Goal: Information Seeking & Learning: Learn about a topic

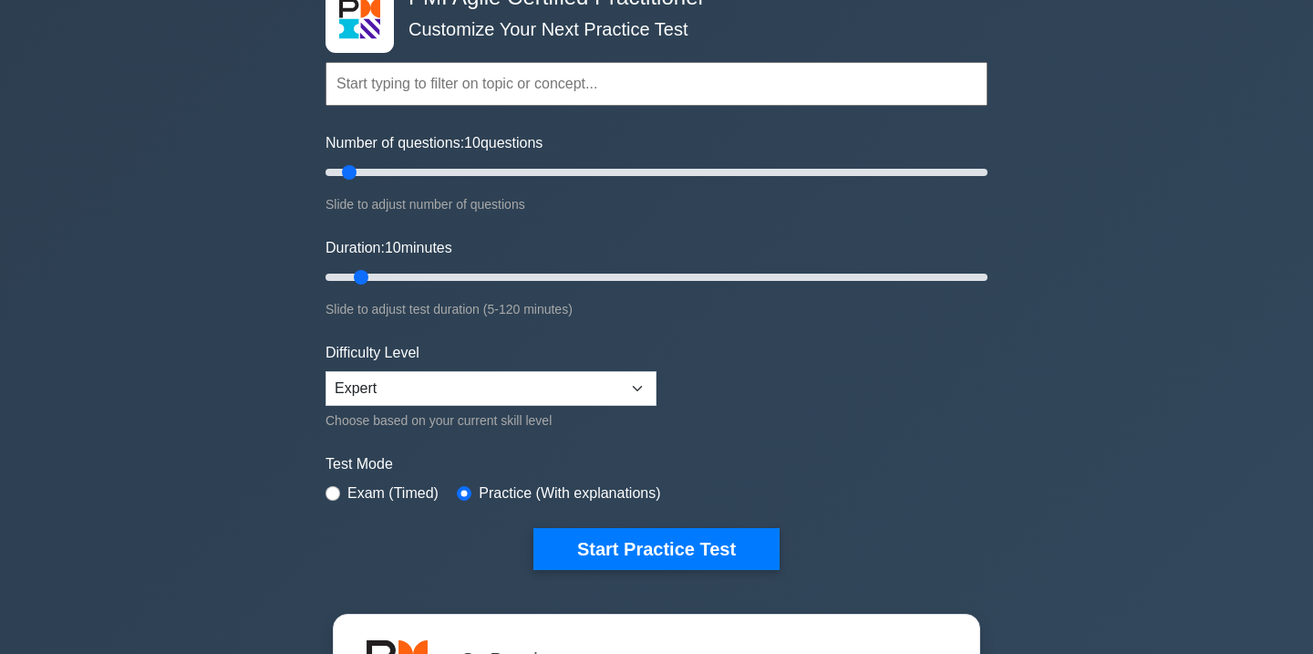
scroll to position [150, 0]
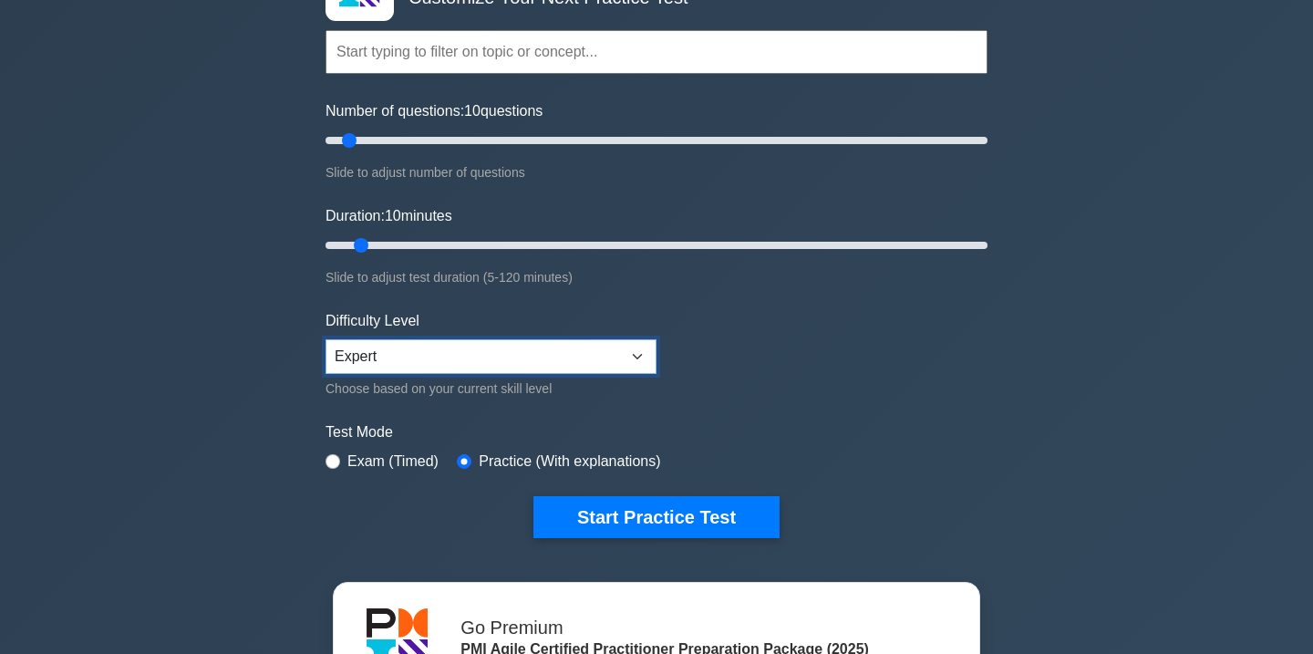
click at [462, 354] on select "Beginner Intermediate Expert" at bounding box center [491, 356] width 331 height 35
click at [326, 339] on select "Beginner Intermediate Expert" at bounding box center [491, 356] width 331 height 35
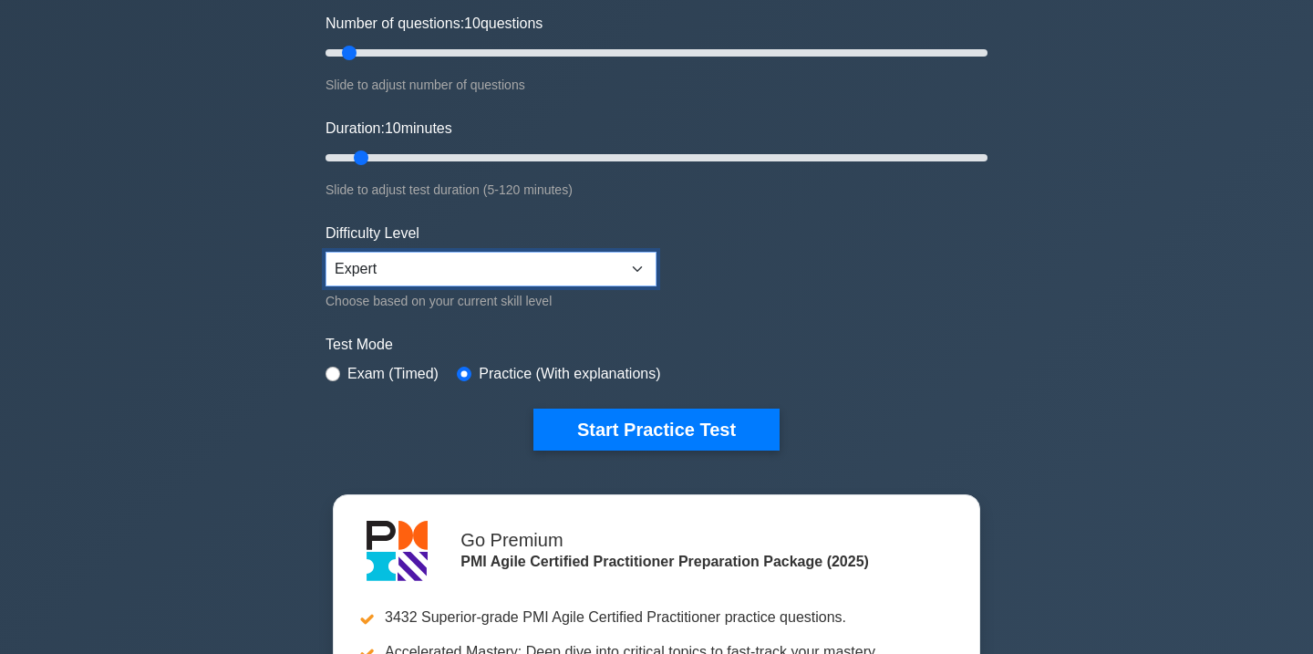
scroll to position [247, 0]
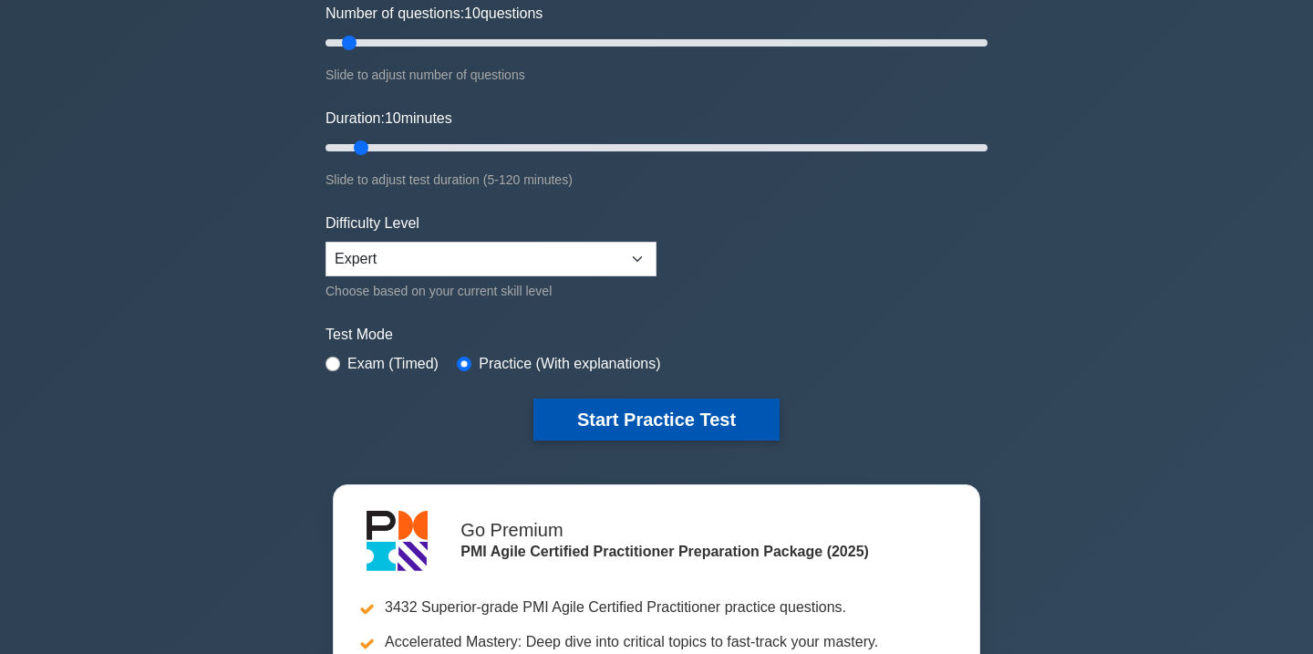
click at [668, 427] on button "Start Practice Test" at bounding box center [657, 420] width 246 height 42
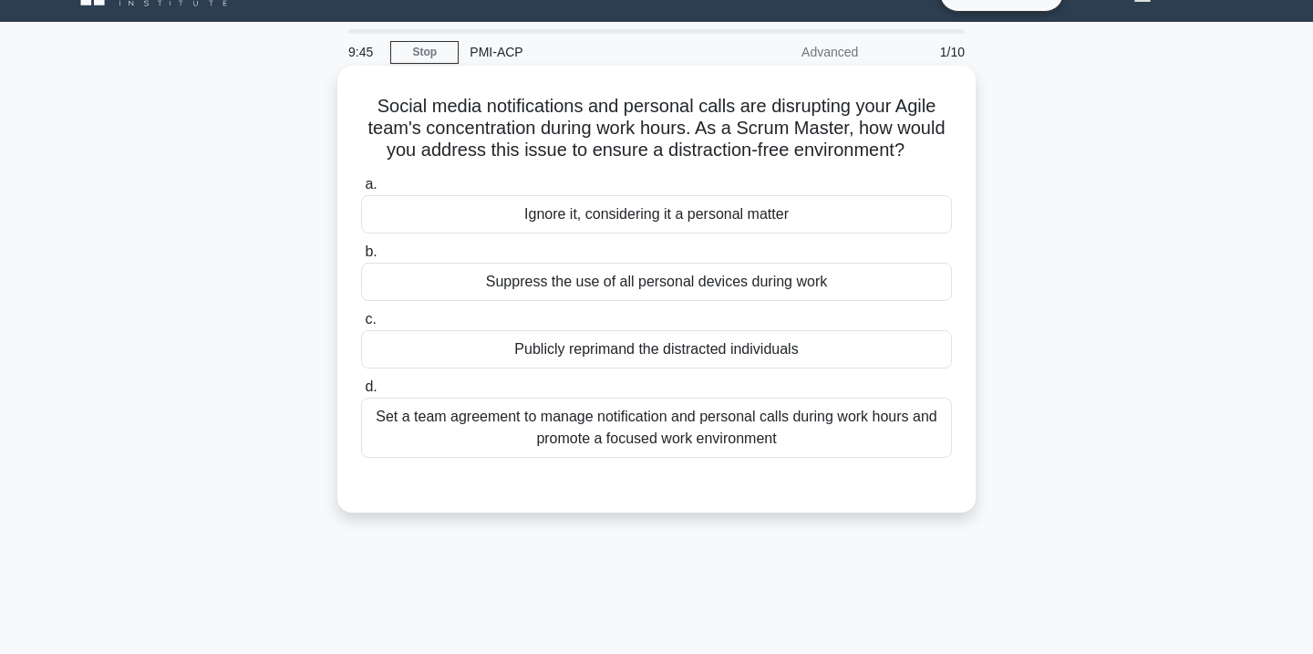
scroll to position [78, 0]
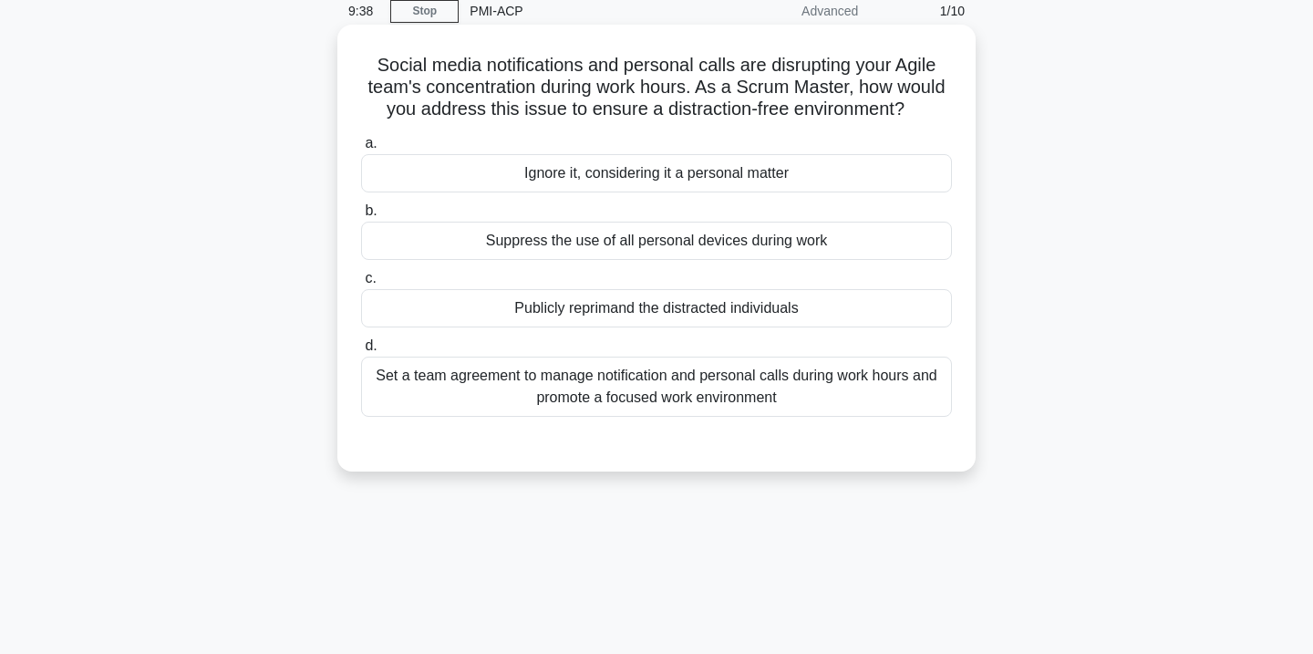
click at [802, 395] on div "Set a team agreement to manage notification and personal calls during work hour…" at bounding box center [656, 387] width 591 height 60
click at [361, 352] on input "d. Set a team agreement to manage notification and personal calls during work h…" at bounding box center [361, 346] width 0 height 12
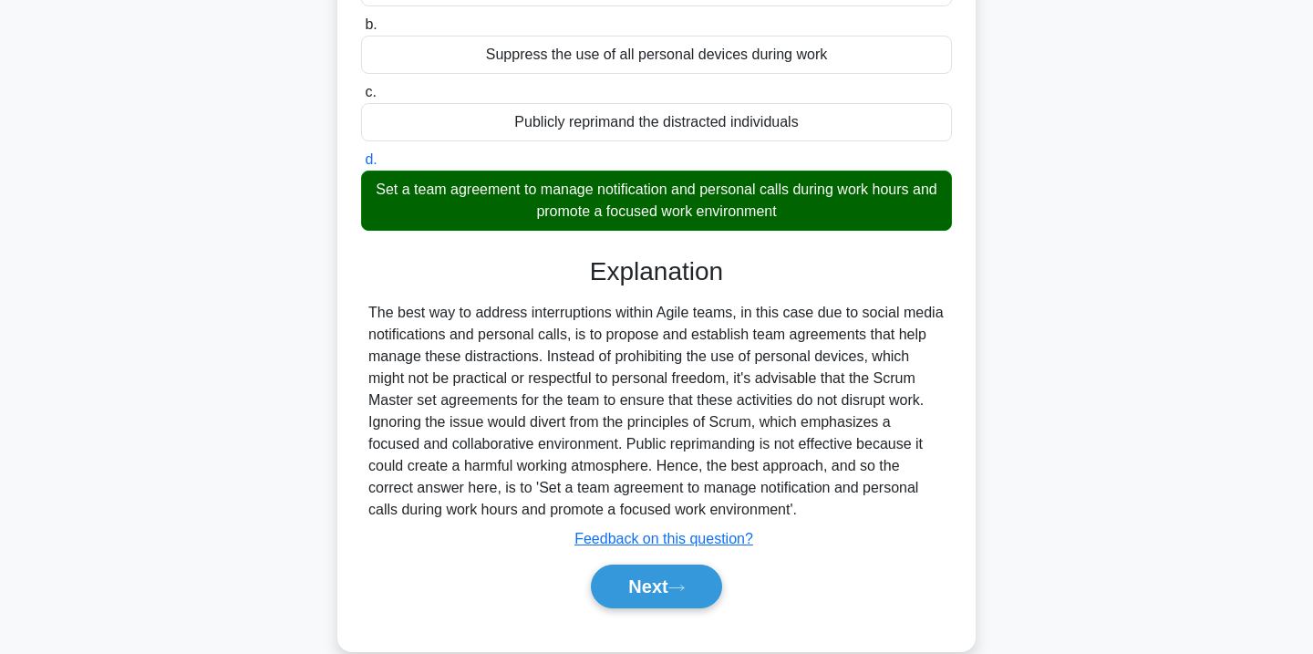
scroll to position [331, 0]
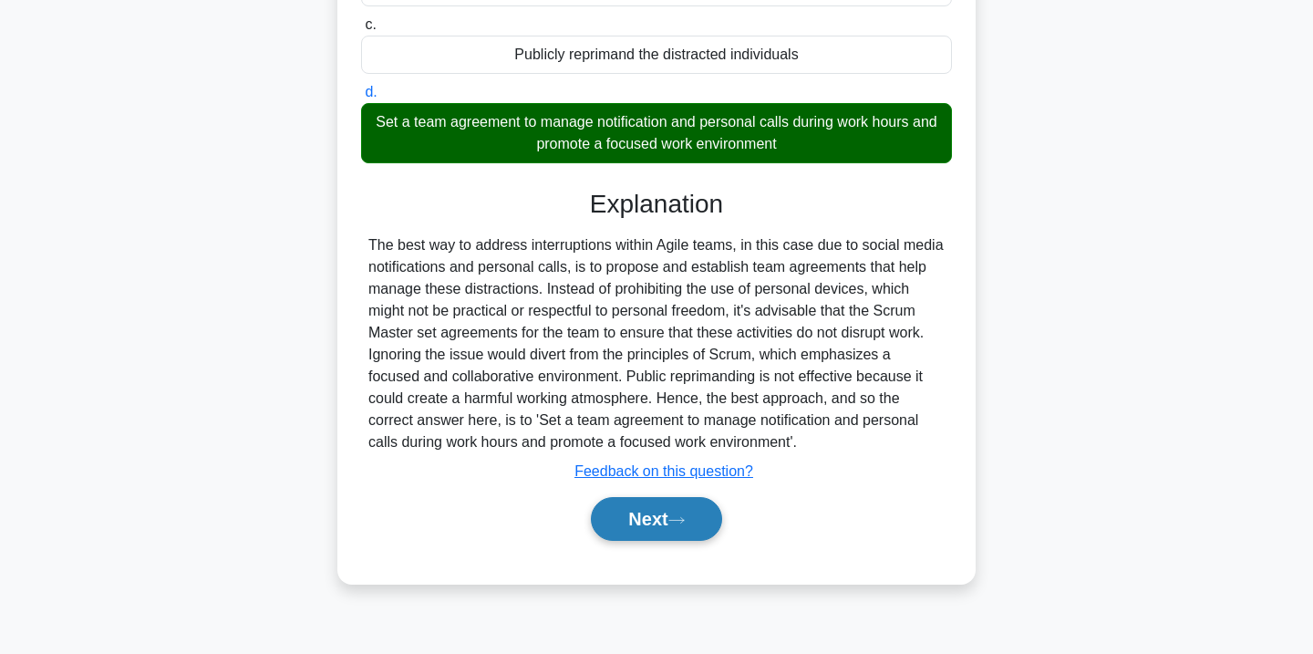
click at [667, 523] on button "Next" at bounding box center [656, 519] width 130 height 44
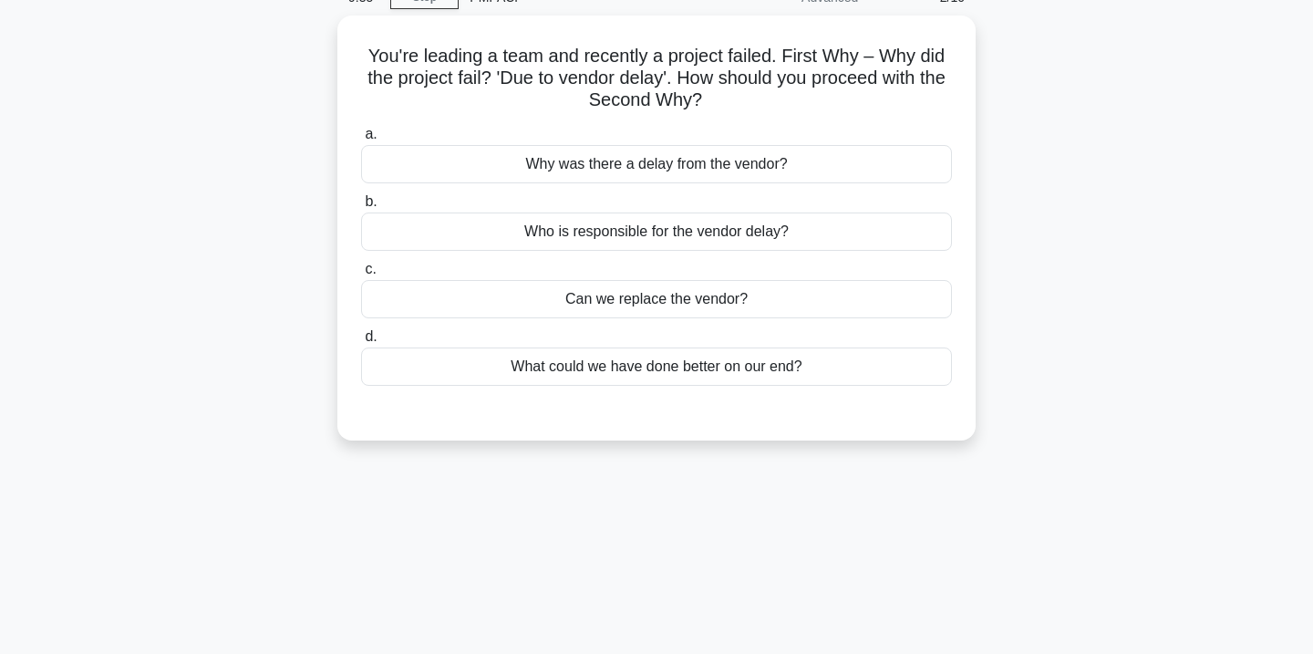
scroll to position [0, 0]
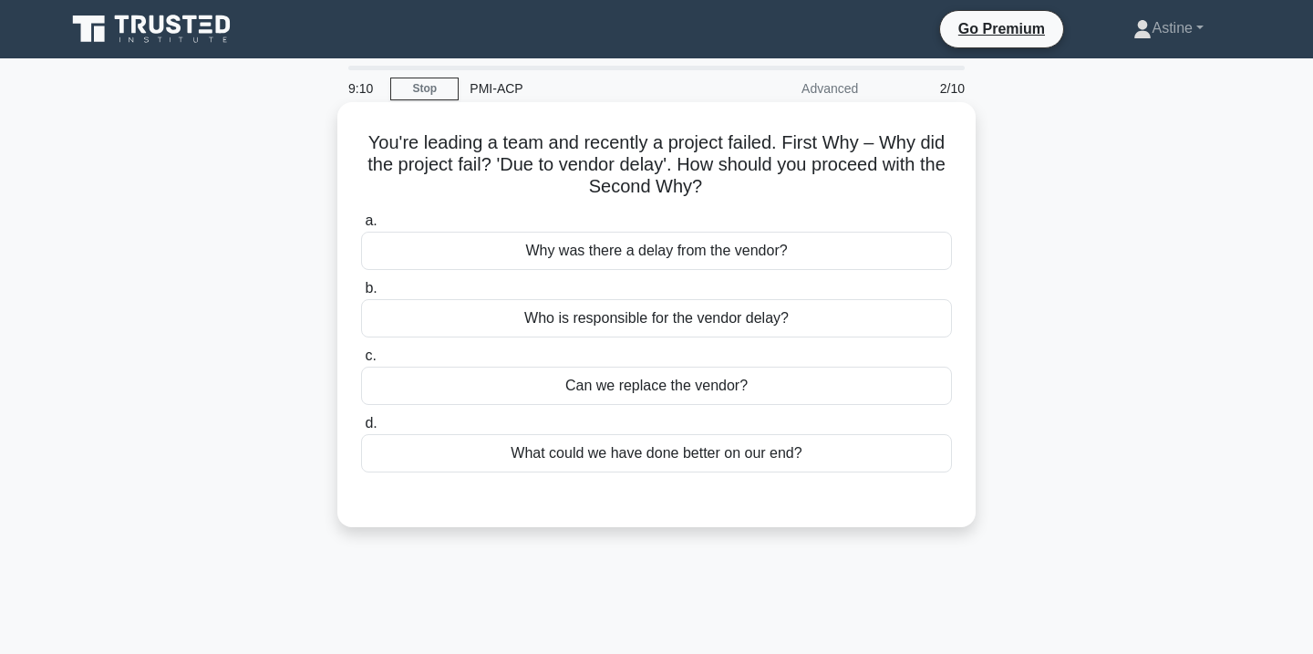
click at [699, 258] on div "Why was there a delay from the vendor?" at bounding box center [656, 251] width 591 height 38
click at [361, 227] on input "a. Why was there a delay from the vendor?" at bounding box center [361, 221] width 0 height 12
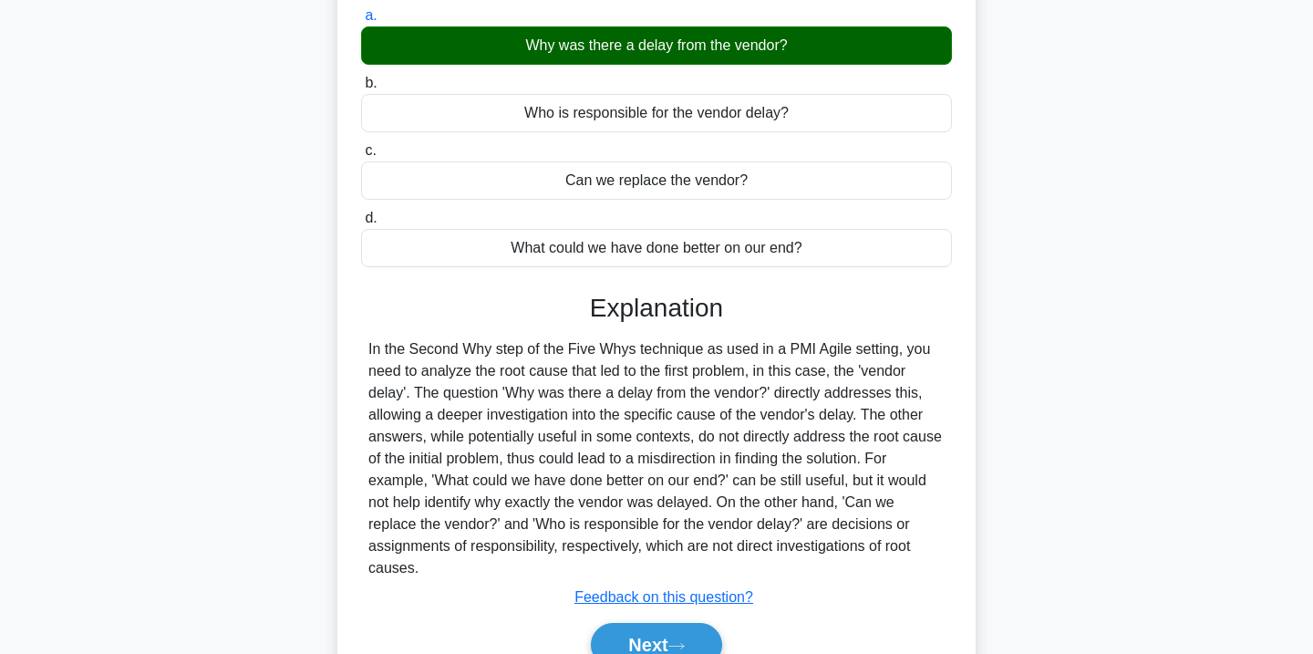
scroll to position [331, 0]
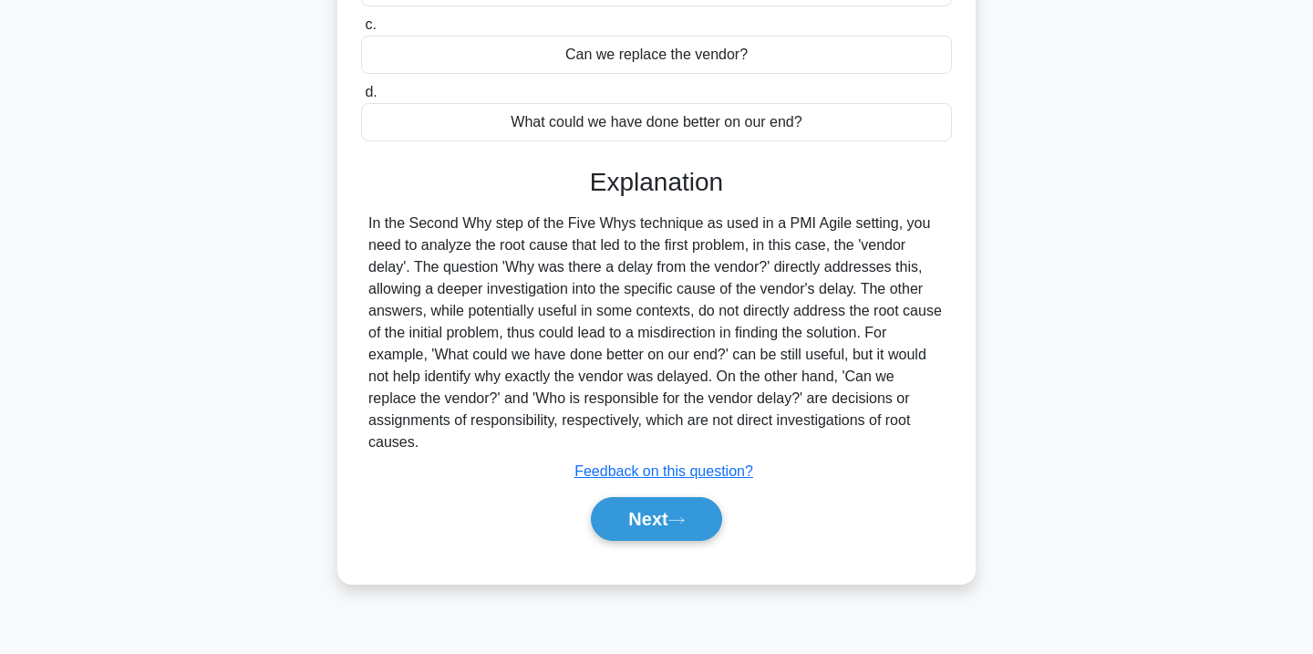
click at [667, 541] on div "Next" at bounding box center [656, 519] width 591 height 58
click at [665, 528] on button "Next" at bounding box center [656, 519] width 130 height 44
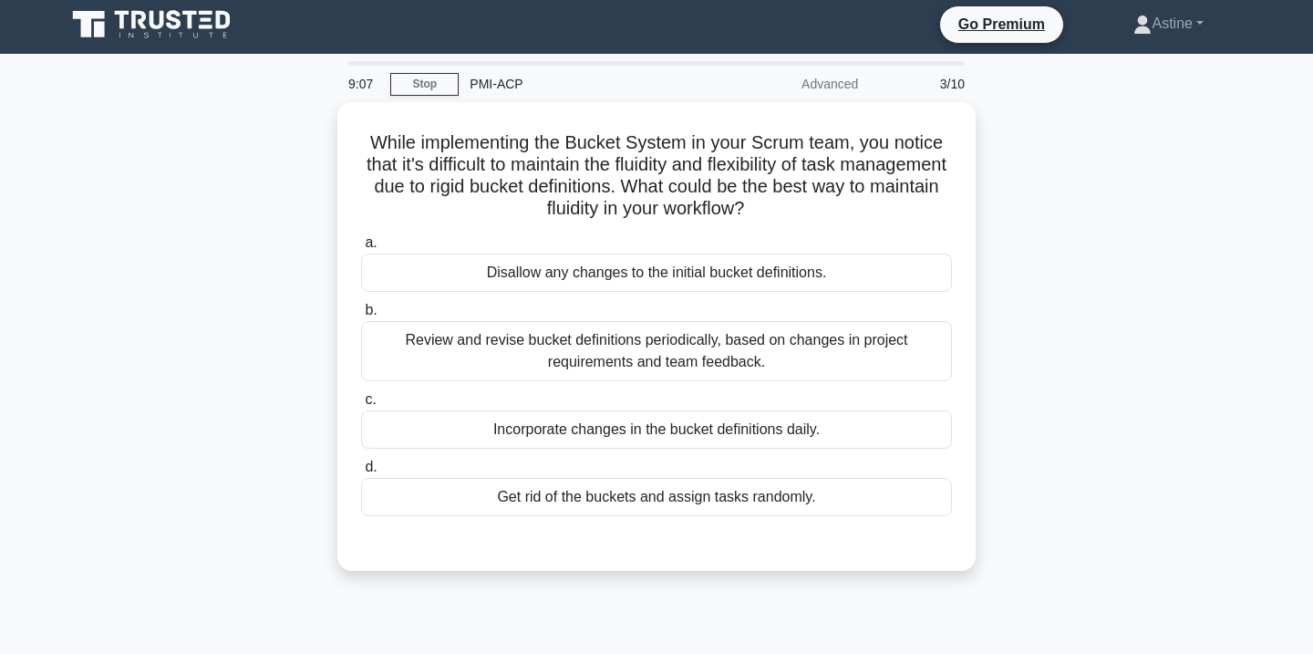
scroll to position [0, 0]
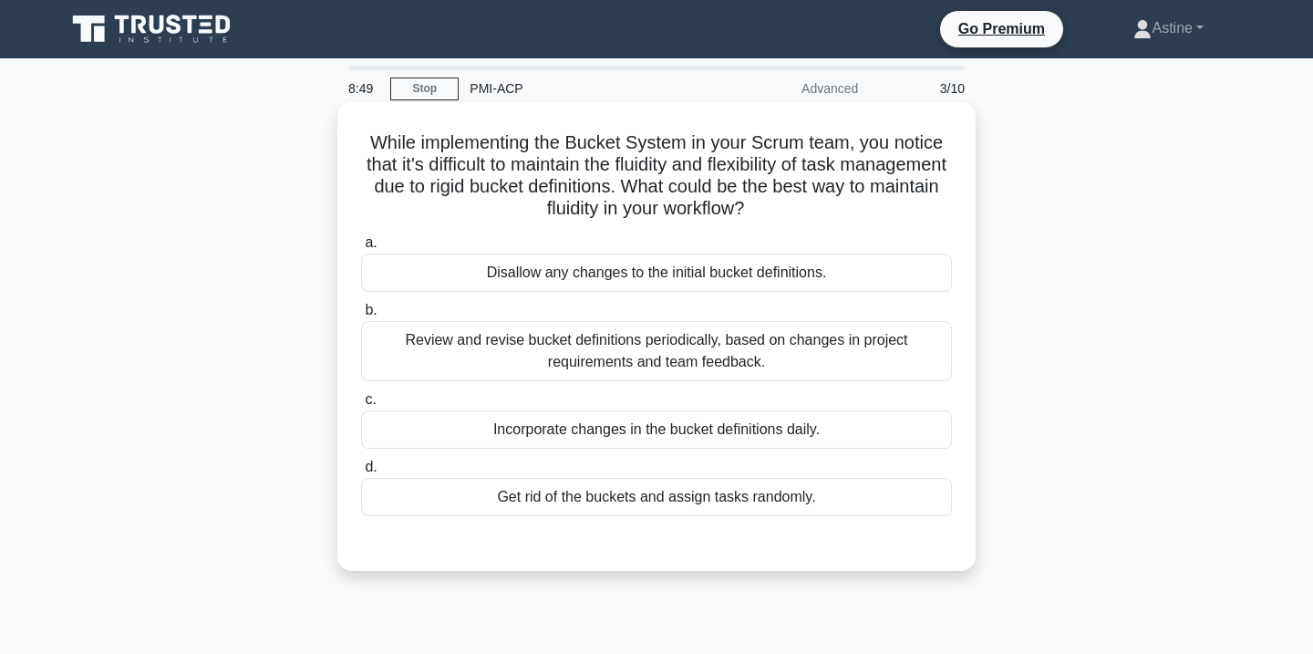
click at [548, 358] on div "Review and revise bucket definitions periodically, based on changes in project …" at bounding box center [656, 351] width 591 height 60
click at [361, 316] on input "b. Review and revise bucket definitions periodically, based on changes in proje…" at bounding box center [361, 311] width 0 height 12
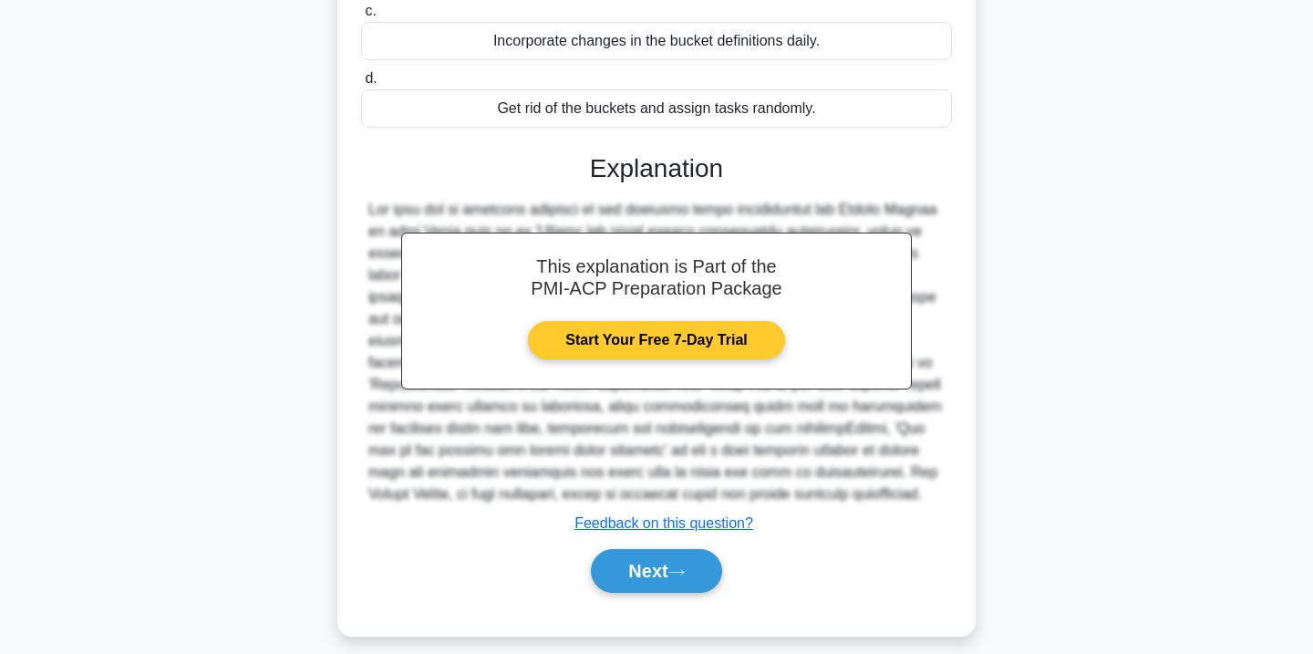
scroll to position [405, 0]
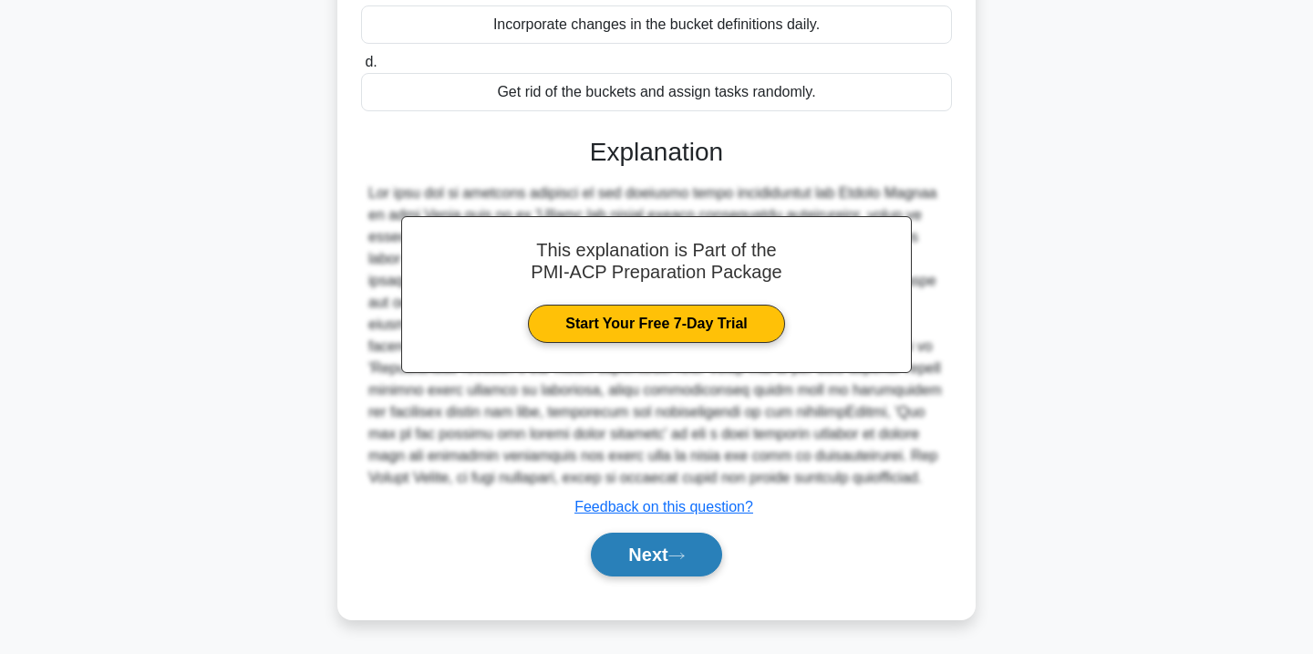
click at [655, 555] on button "Next" at bounding box center [656, 555] width 130 height 44
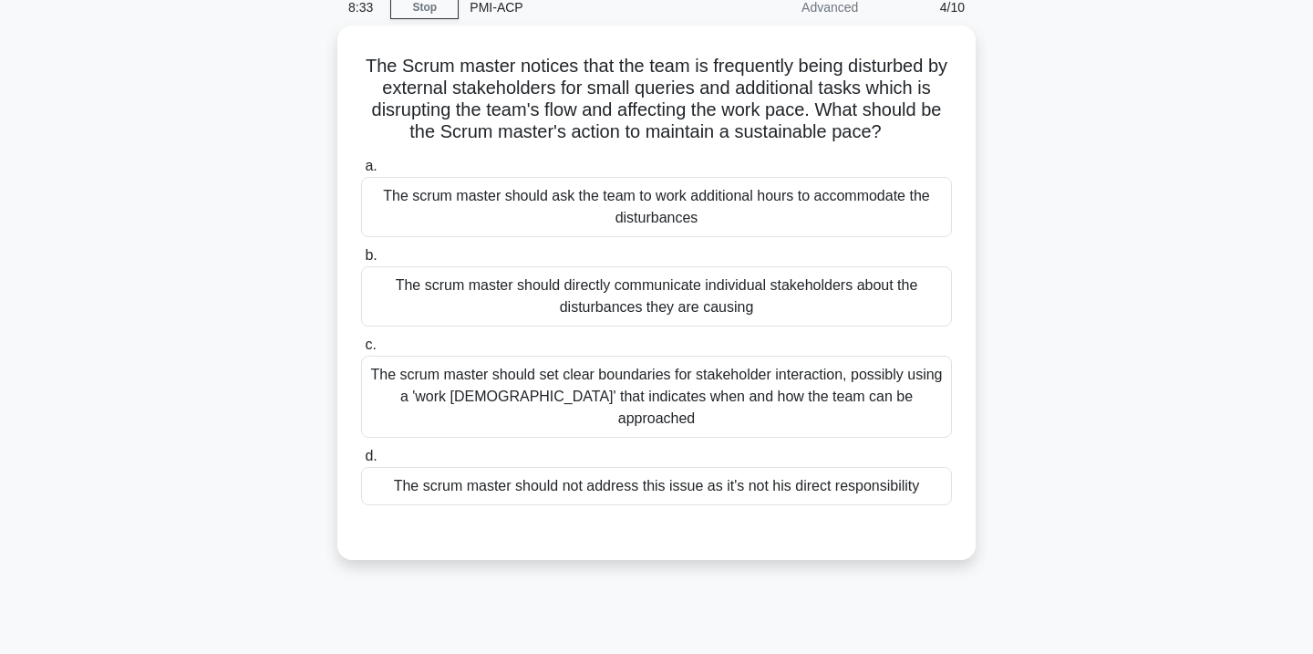
scroll to position [82, 0]
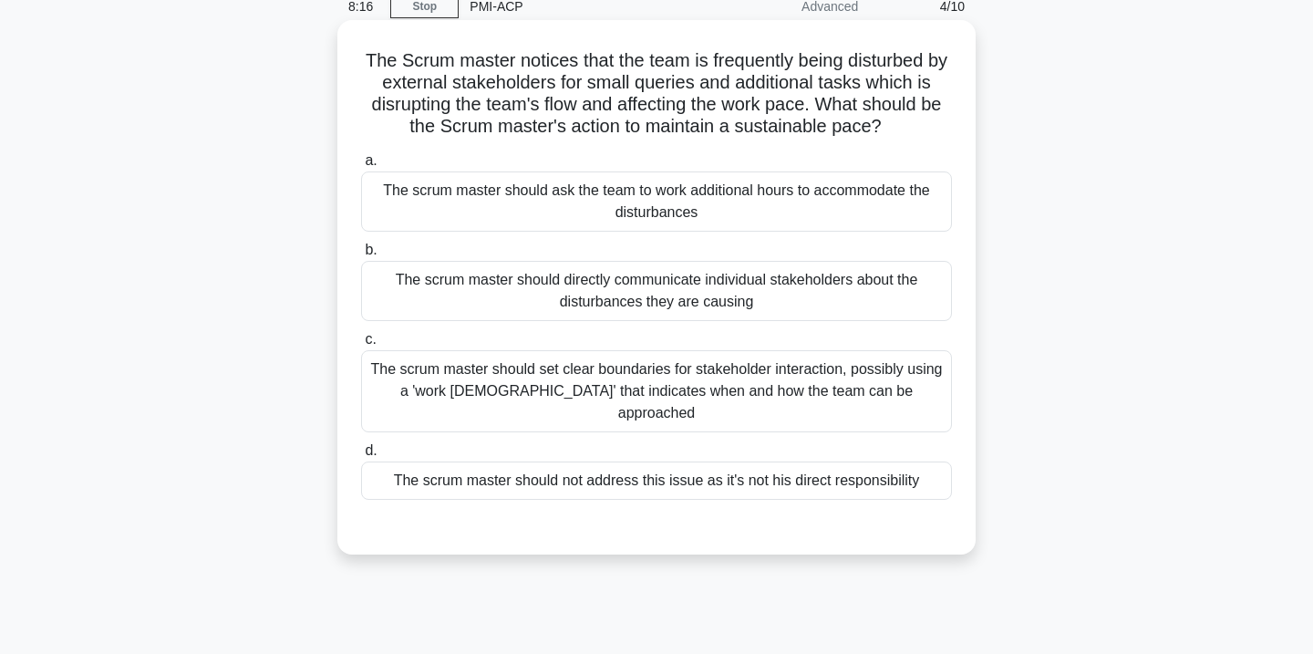
click at [537, 380] on div "The scrum master should set clear boundaries for stakeholder interaction, possi…" at bounding box center [656, 391] width 591 height 82
click at [361, 346] on input "c. The scrum master should set clear boundaries for stakeholder interaction, po…" at bounding box center [361, 340] width 0 height 12
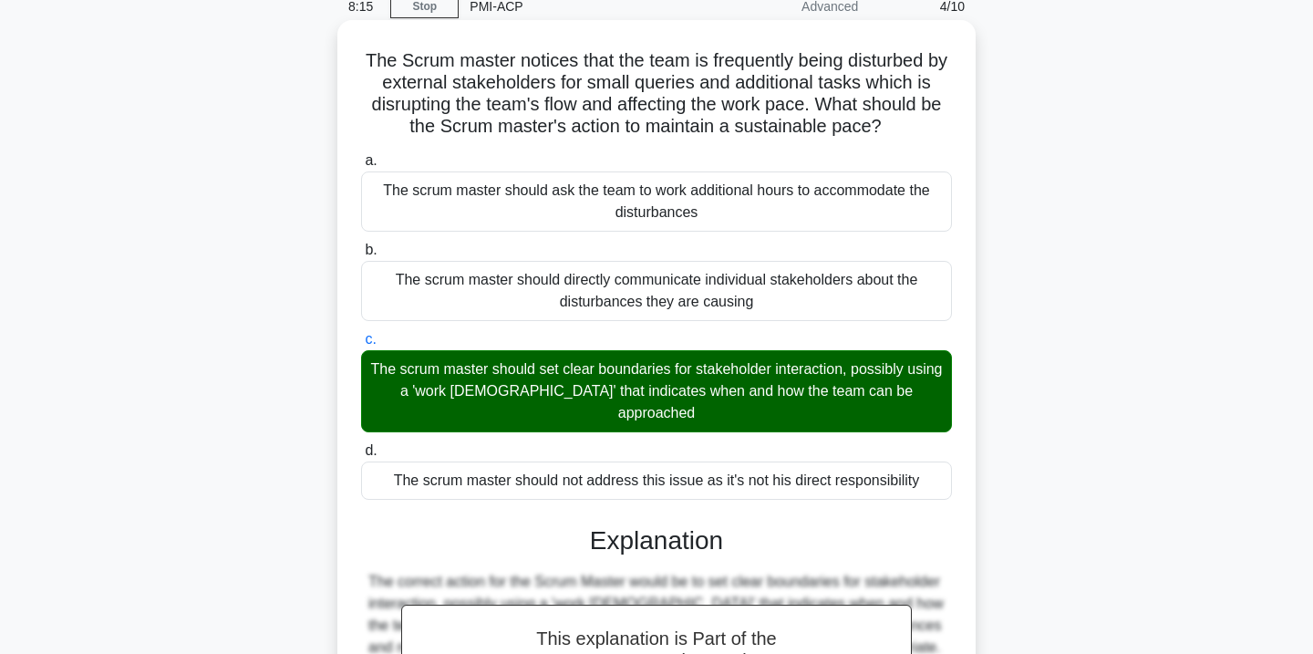
scroll to position [361, 0]
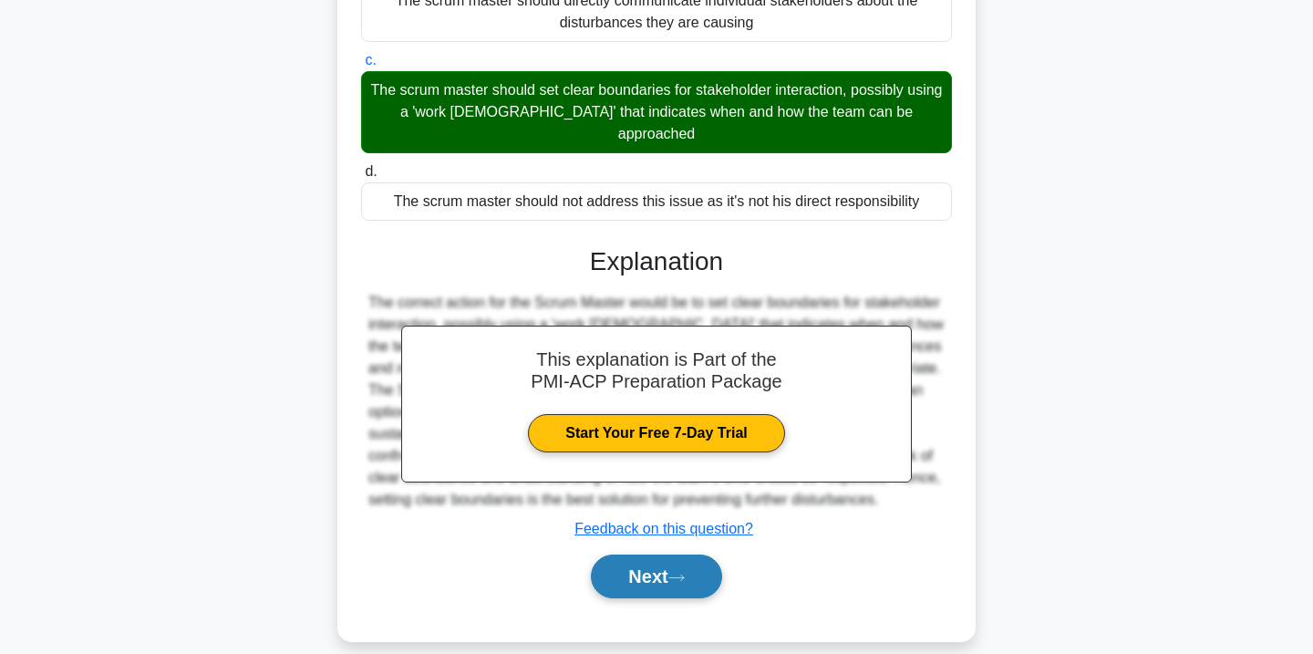
click at [634, 555] on button "Next" at bounding box center [656, 576] width 130 height 44
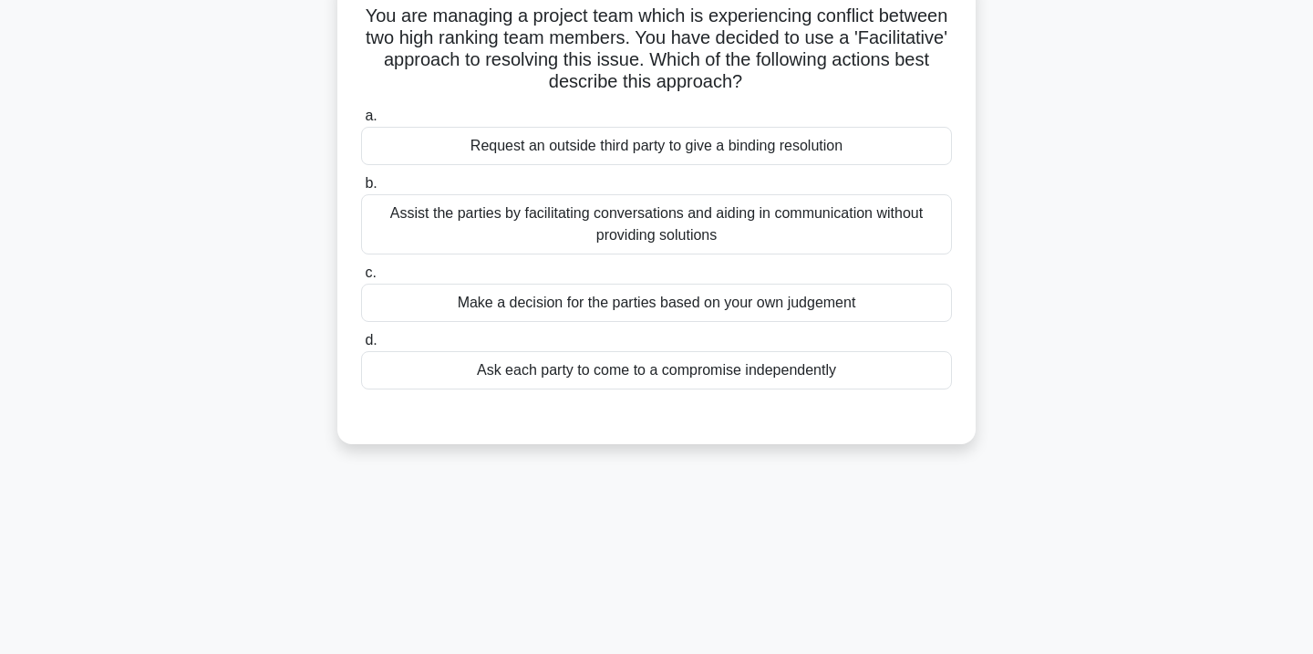
scroll to position [0, 0]
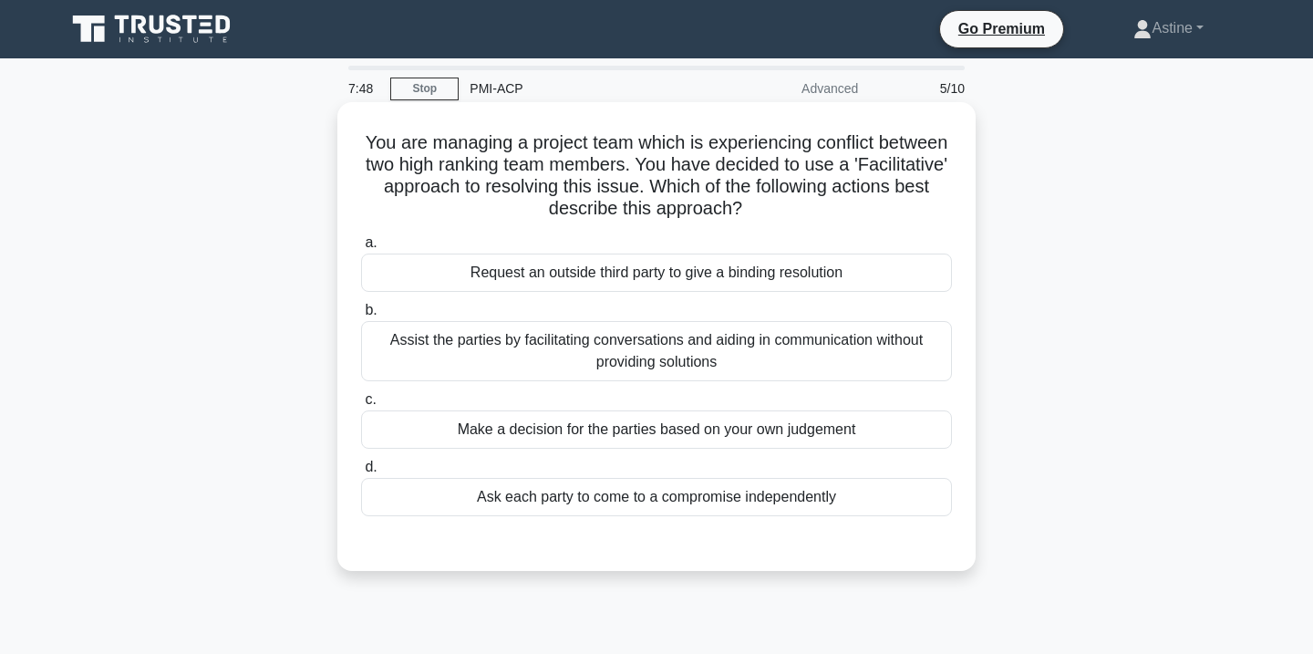
click at [681, 342] on div "Assist the parties by facilitating conversations and aiding in communication wi…" at bounding box center [656, 351] width 591 height 60
click at [361, 316] on input "b. Assist the parties by facilitating conversations and aiding in communication…" at bounding box center [361, 311] width 0 height 12
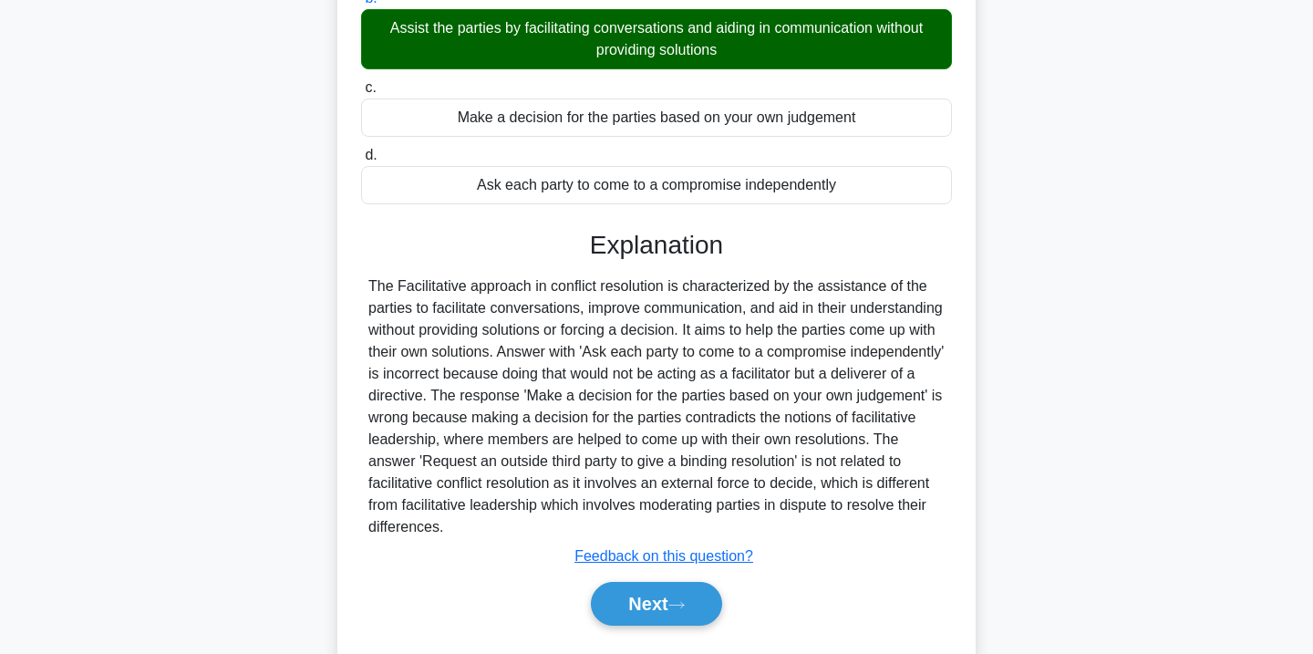
scroll to position [341, 0]
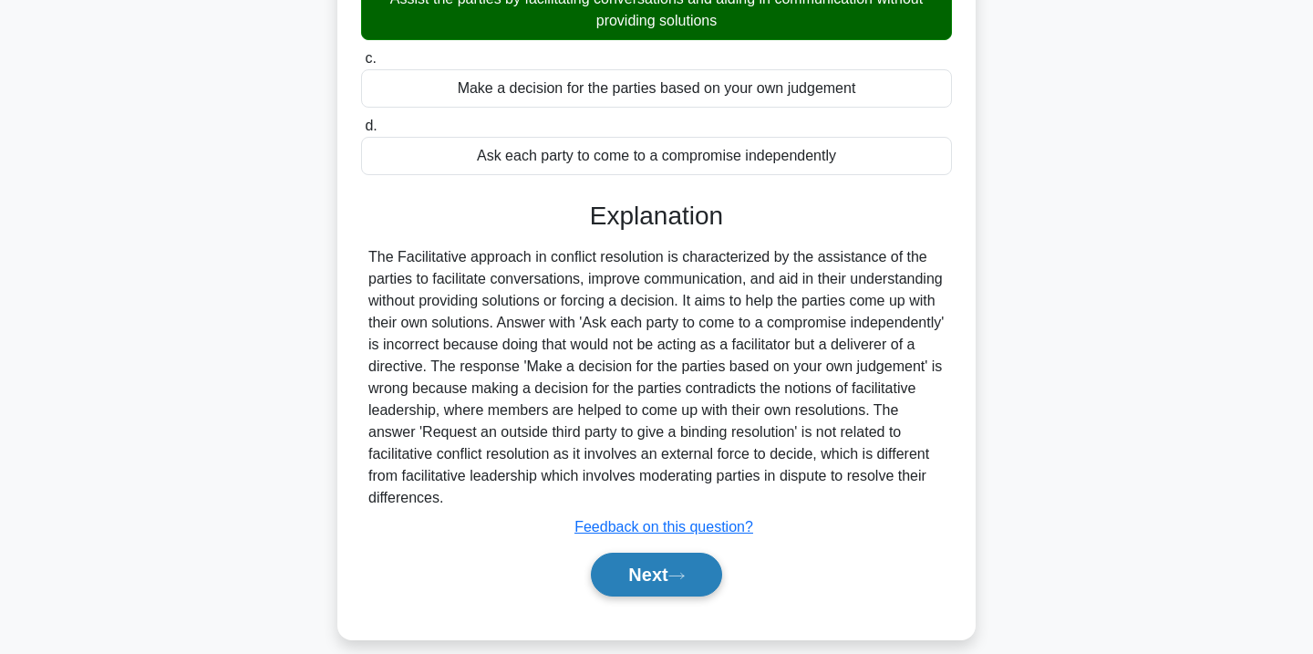
click at [639, 579] on button "Next" at bounding box center [656, 575] width 130 height 44
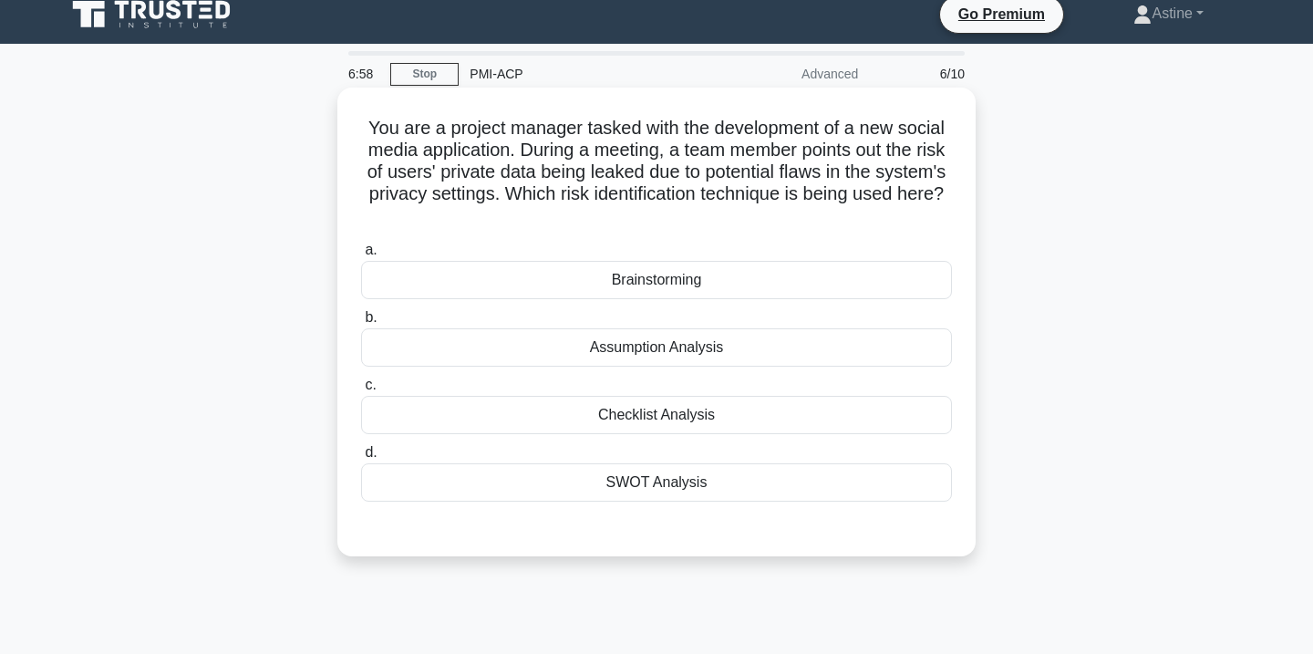
scroll to position [0, 0]
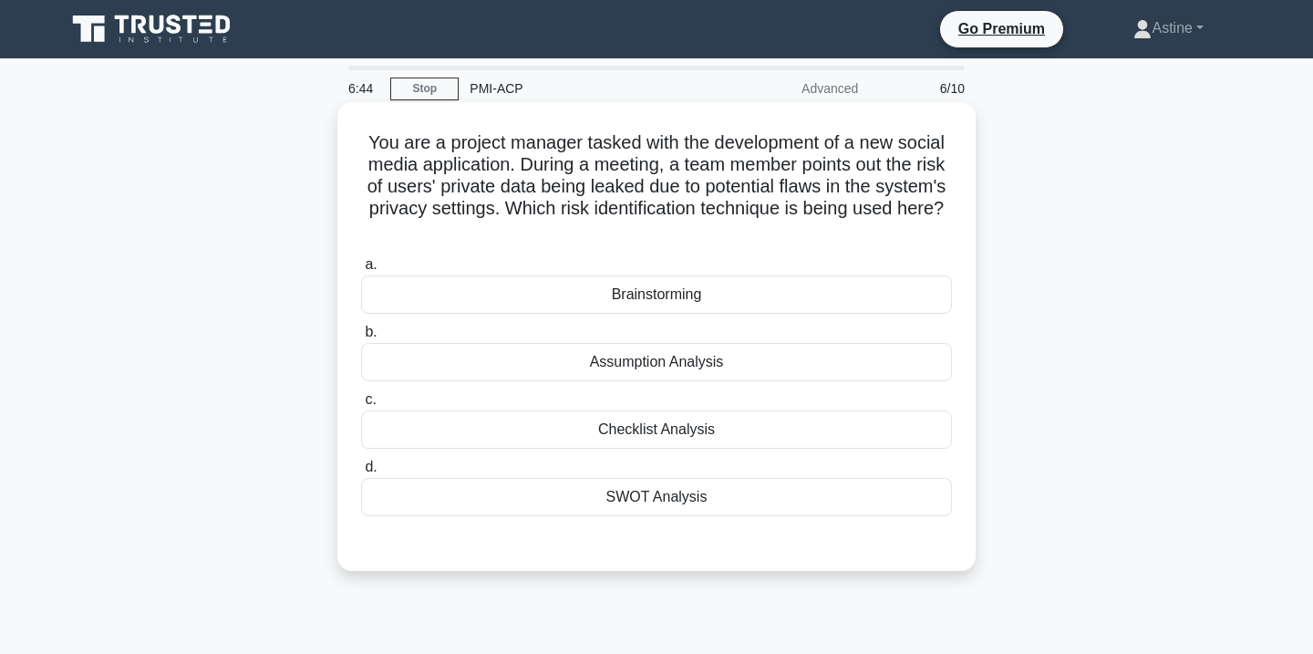
click at [681, 368] on div "Assumption Analysis" at bounding box center [656, 362] width 591 height 38
click at [361, 338] on input "b. Assumption Analysis" at bounding box center [361, 332] width 0 height 12
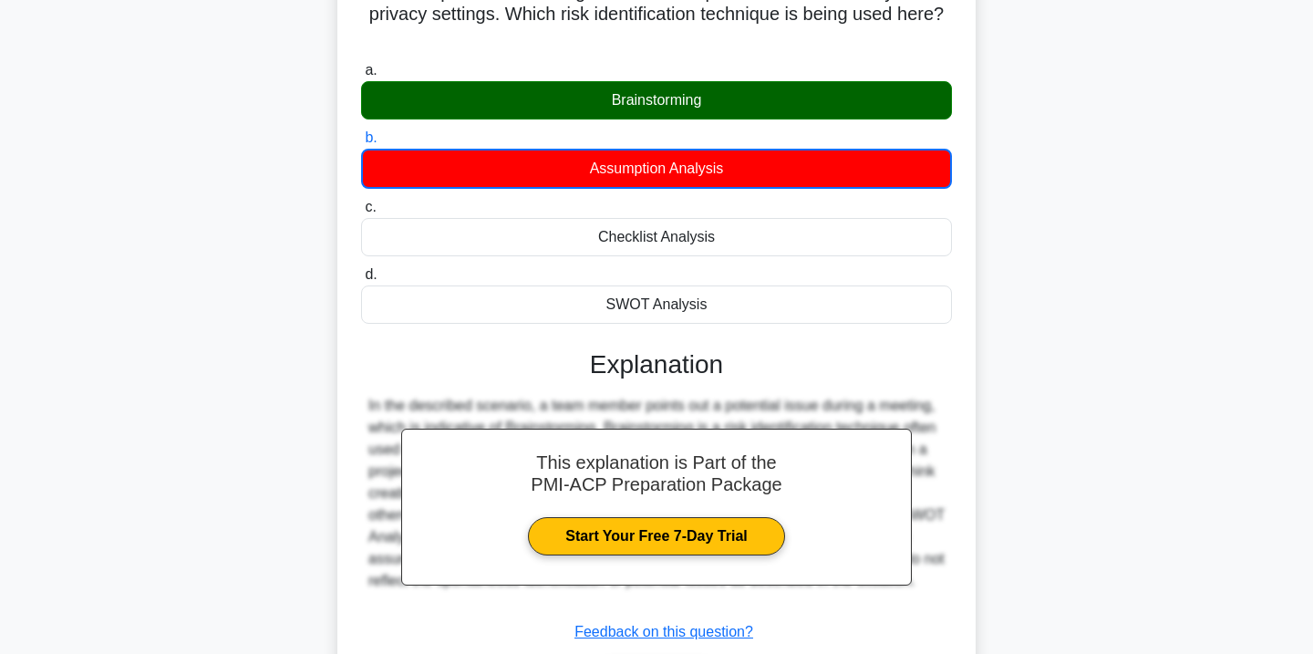
scroll to position [331, 0]
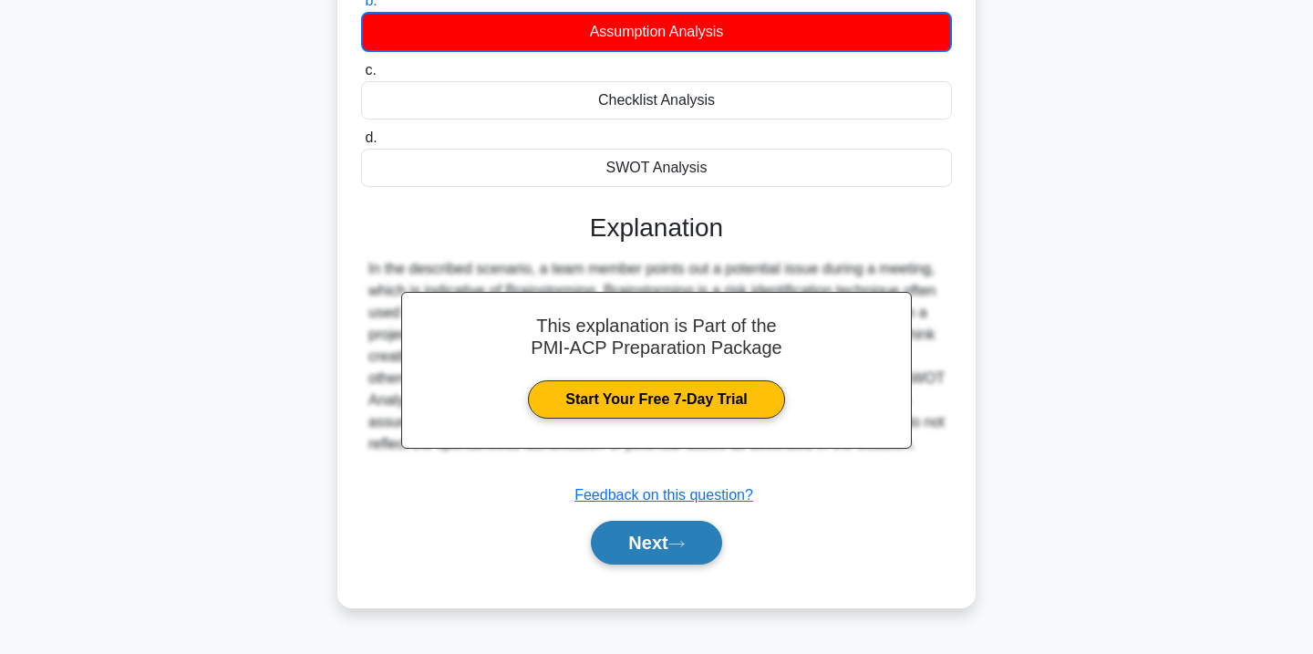
click at [670, 544] on button "Next" at bounding box center [656, 543] width 130 height 44
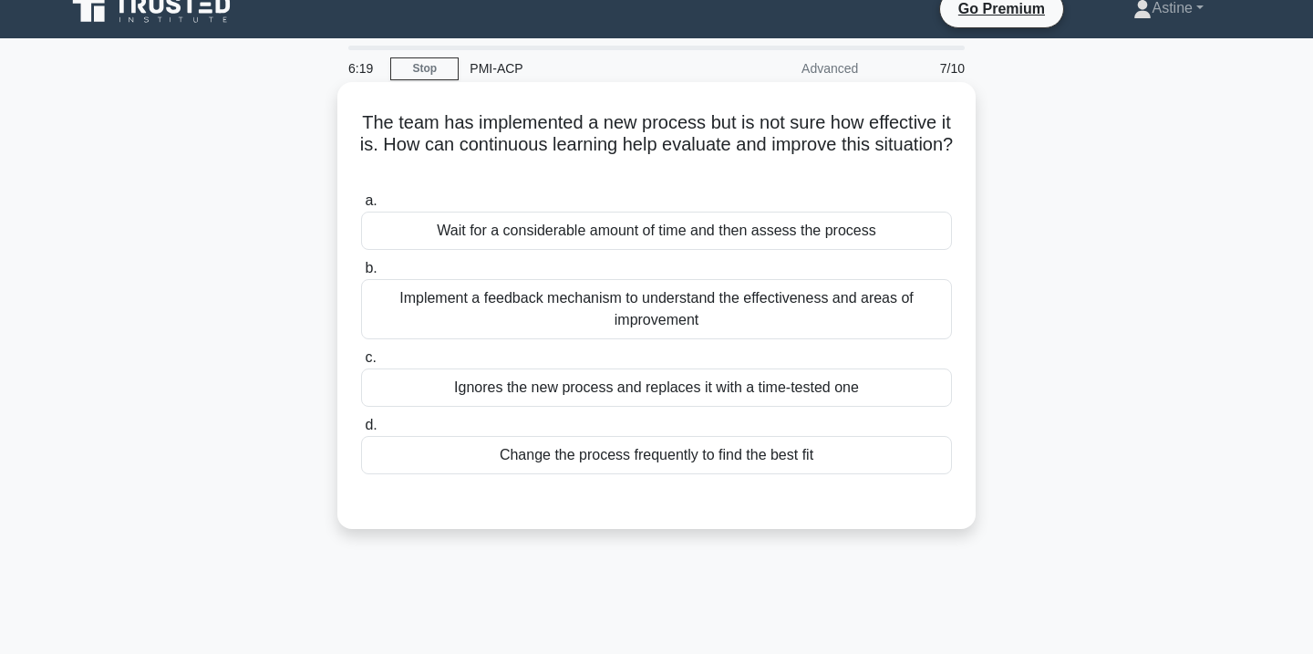
scroll to position [26, 0]
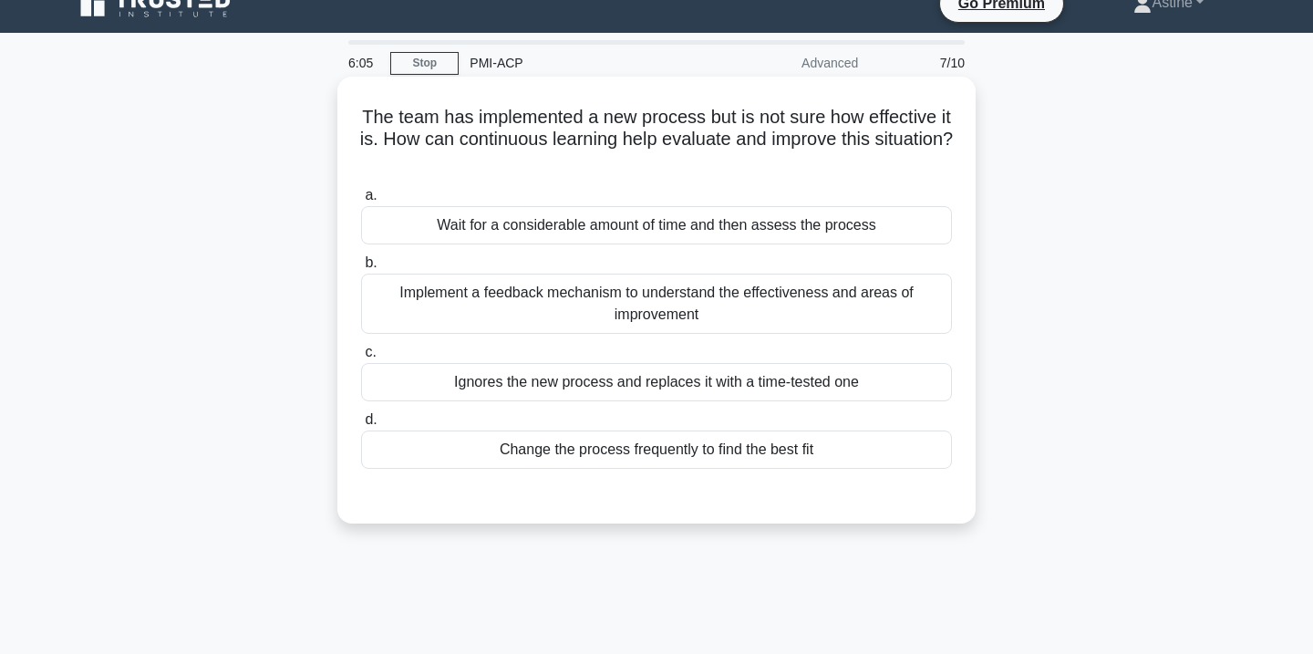
click at [585, 302] on div "Implement a feedback mechanism to understand the effectiveness and areas of imp…" at bounding box center [656, 304] width 591 height 60
click at [361, 269] on input "b. Implement a feedback mechanism to understand the effectiveness and areas of …" at bounding box center [361, 263] width 0 height 12
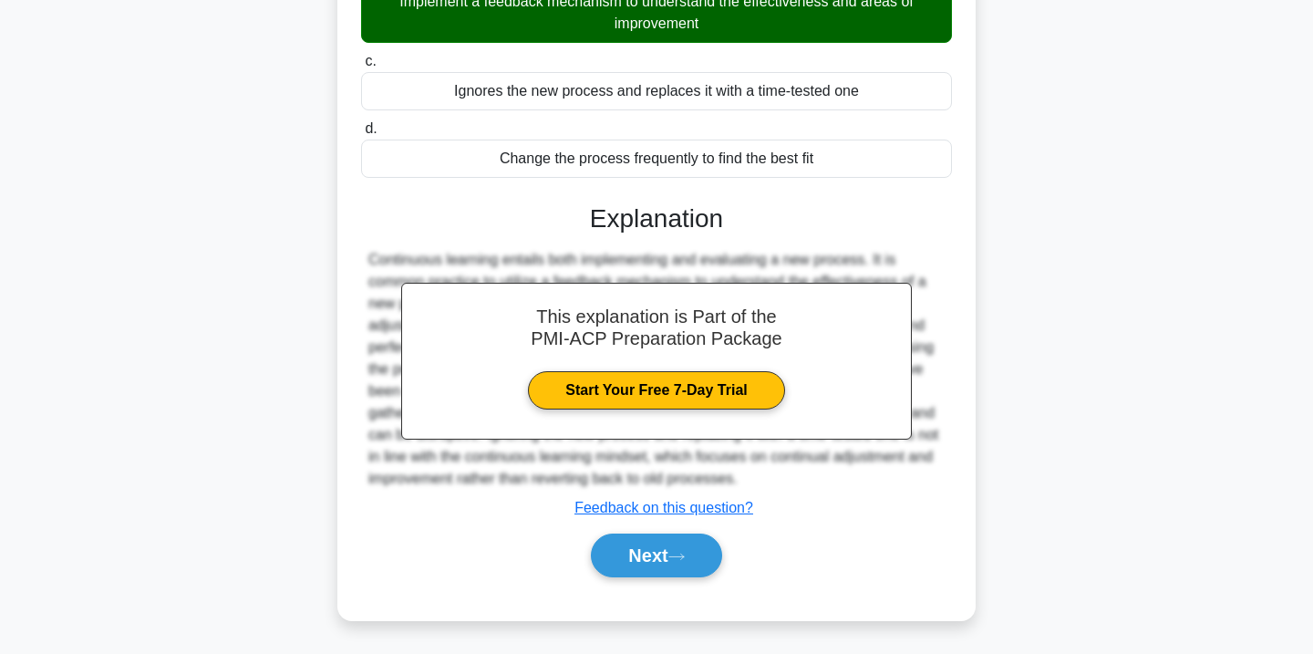
scroll to position [331, 0]
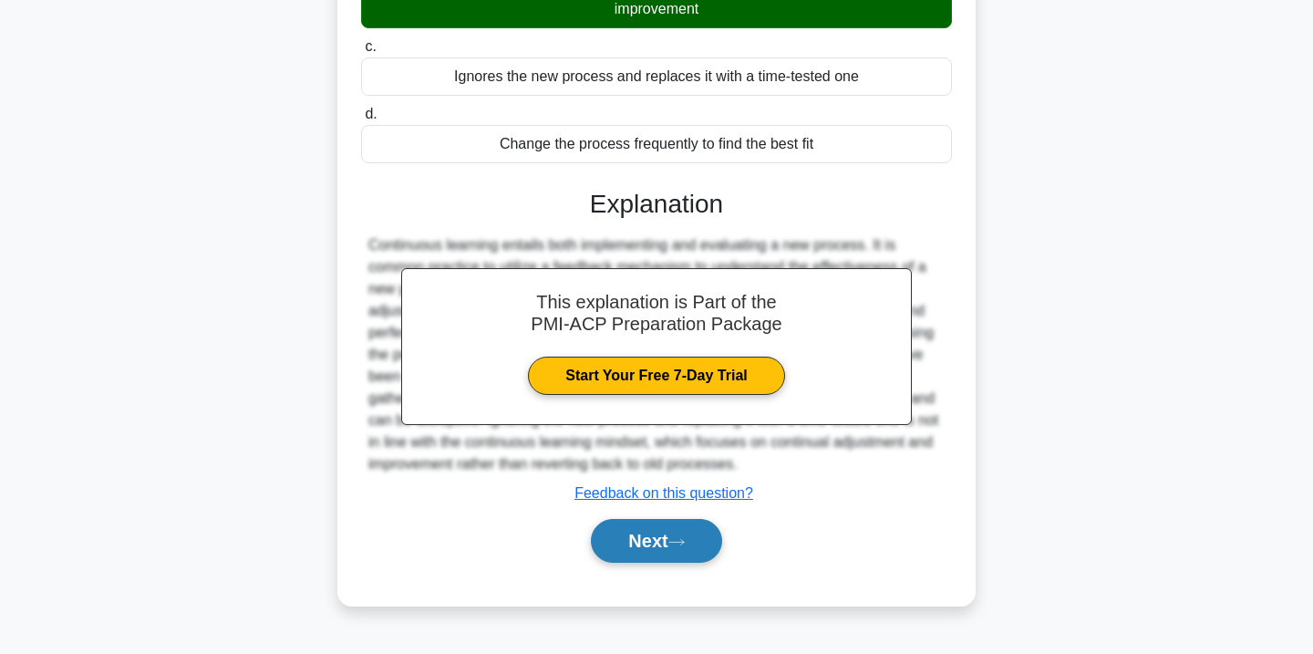
click at [670, 551] on button "Next" at bounding box center [656, 541] width 130 height 44
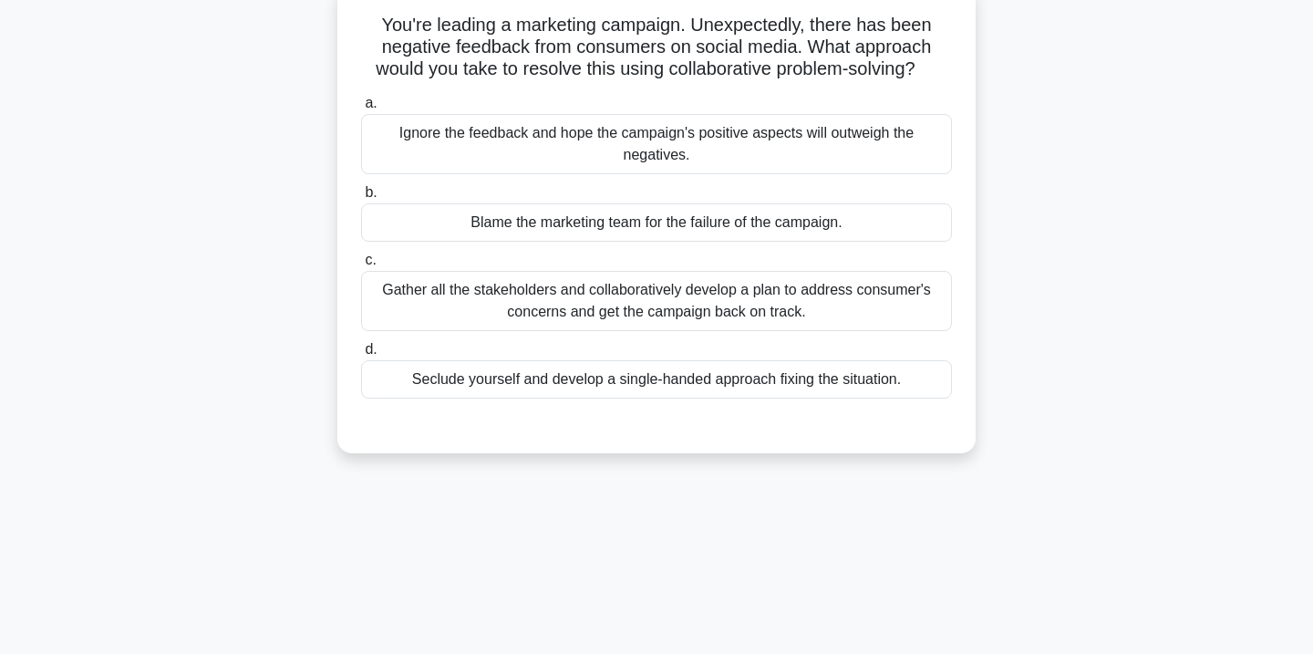
scroll to position [126, 0]
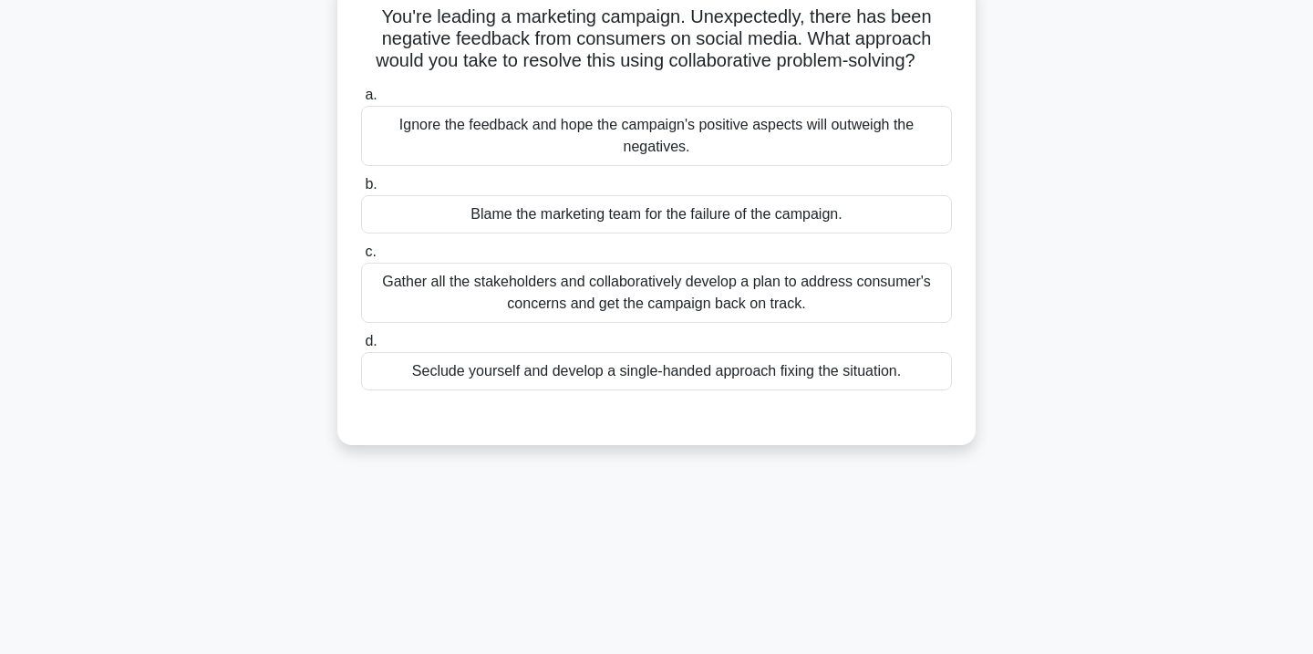
click at [694, 300] on div "Gather all the stakeholders and collaboratively develop a plan to address consu…" at bounding box center [656, 293] width 591 height 60
click at [361, 258] on input "c. Gather all the stakeholders and collaboratively develop a plan to address co…" at bounding box center [361, 252] width 0 height 12
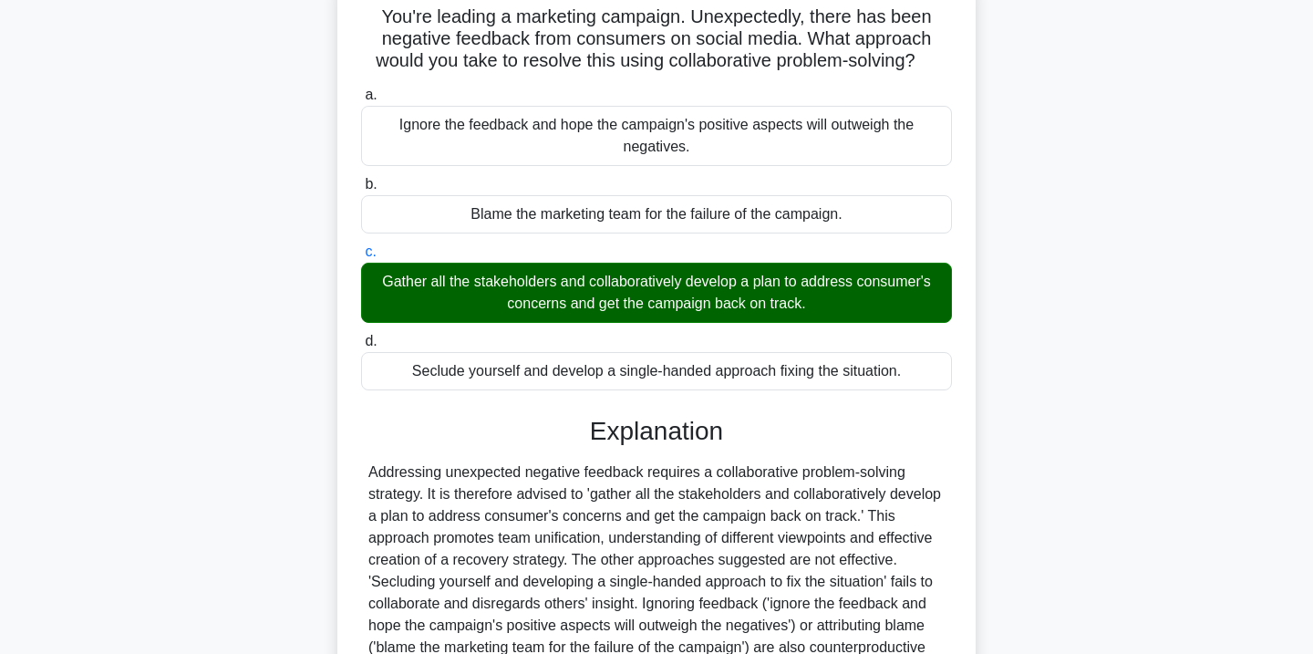
scroll to position [331, 0]
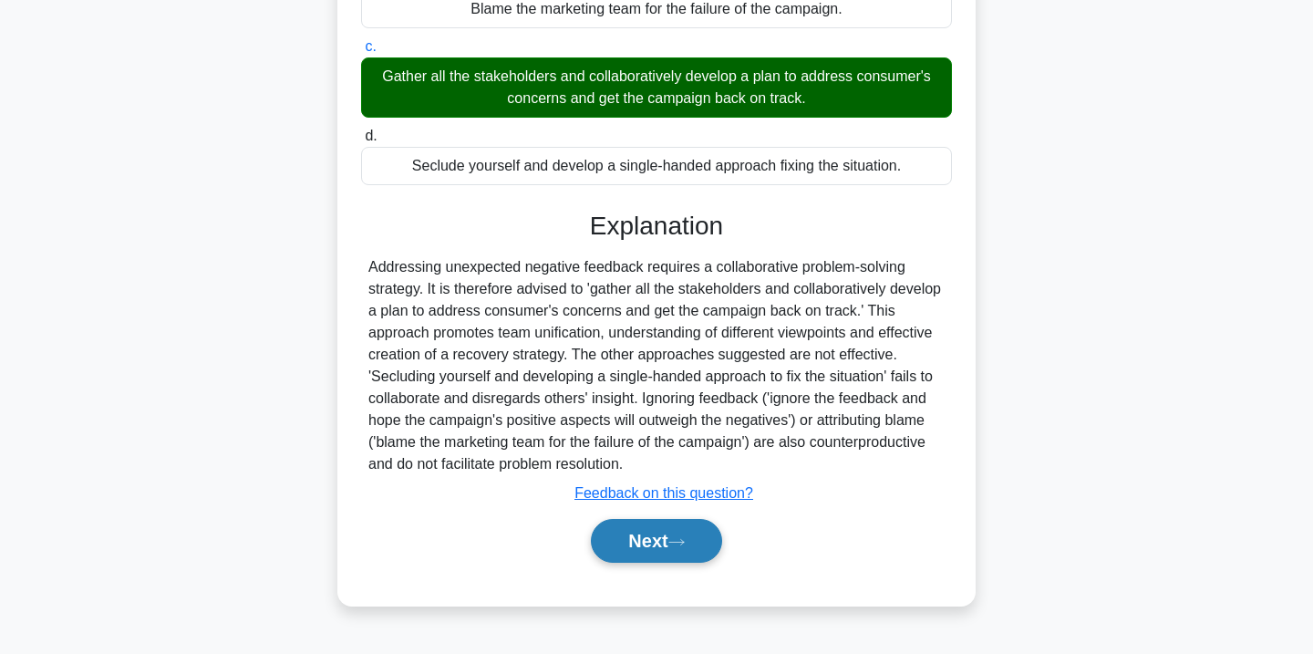
click at [644, 551] on button "Next" at bounding box center [656, 541] width 130 height 44
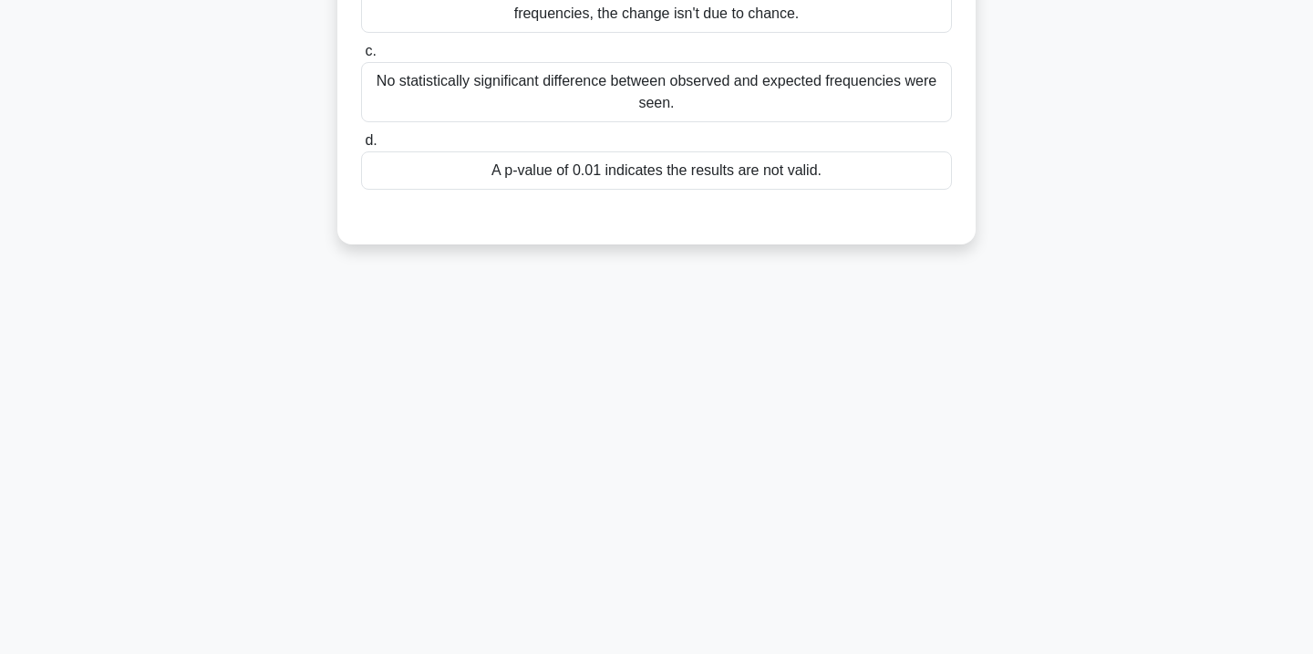
scroll to position [0, 0]
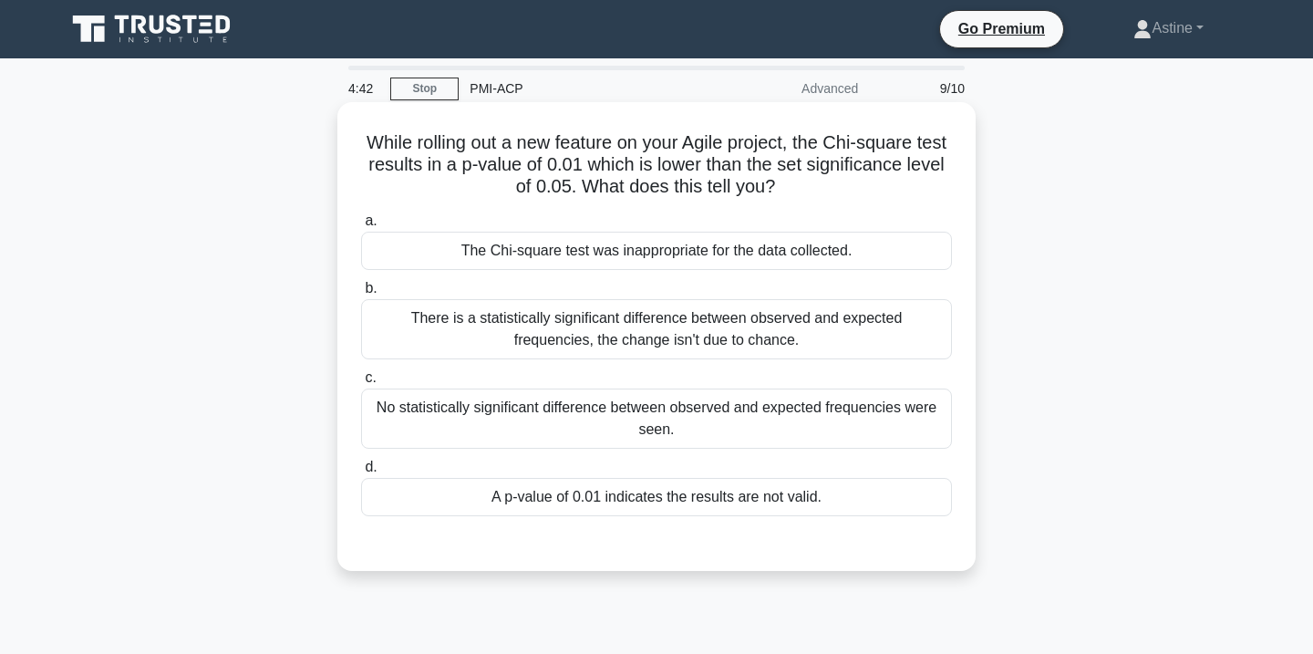
click at [690, 346] on div "There is a statistically significant difference between observed and expected f…" at bounding box center [656, 329] width 591 height 60
click at [361, 295] on input "b. There is a statistically significant difference between observed and expecte…" at bounding box center [361, 289] width 0 height 12
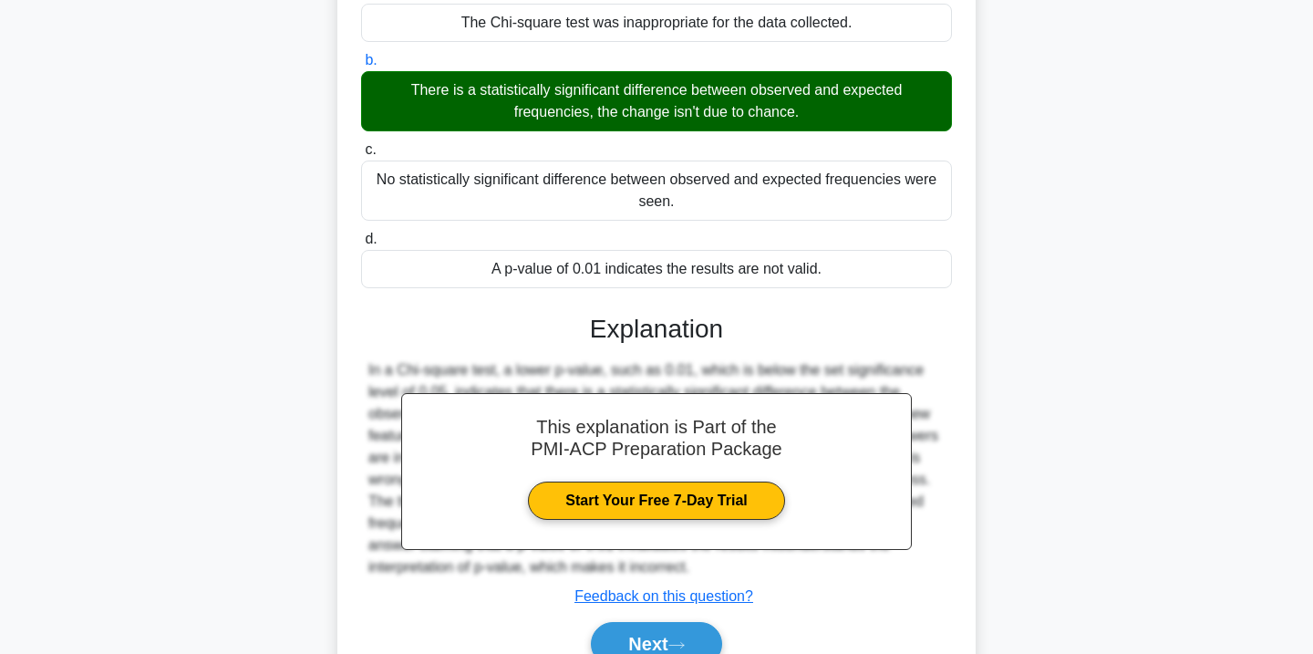
scroll to position [331, 0]
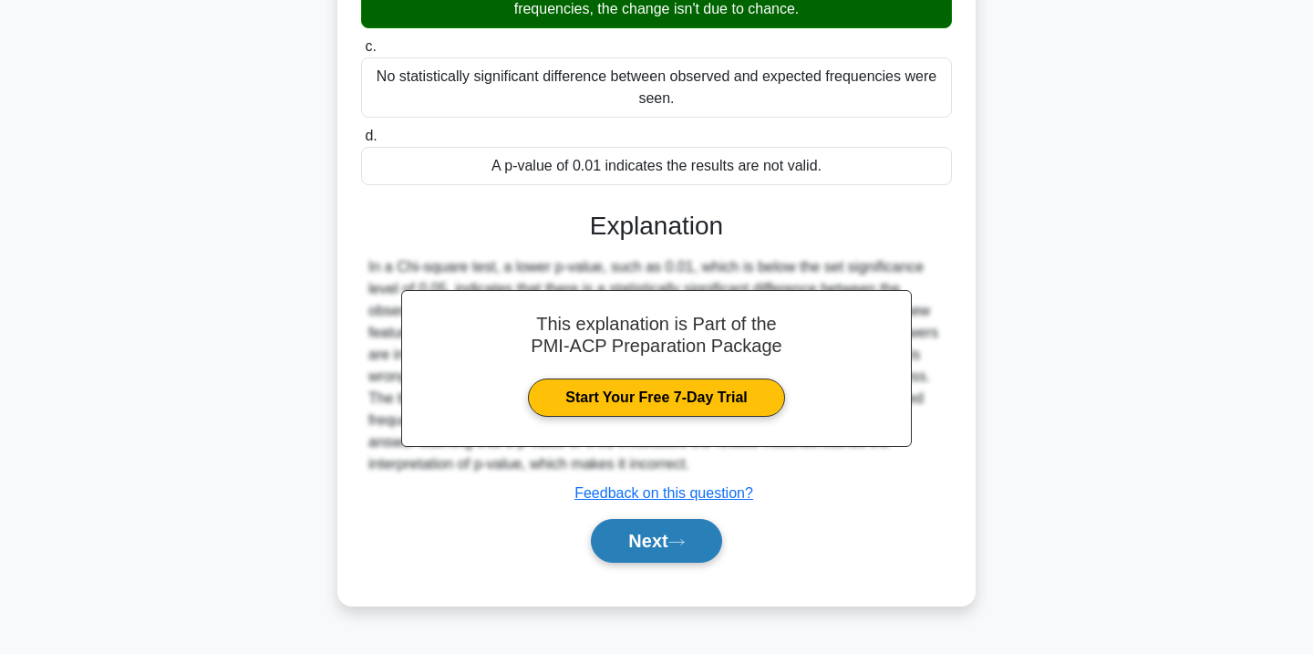
click at [657, 534] on button "Next" at bounding box center [656, 541] width 130 height 44
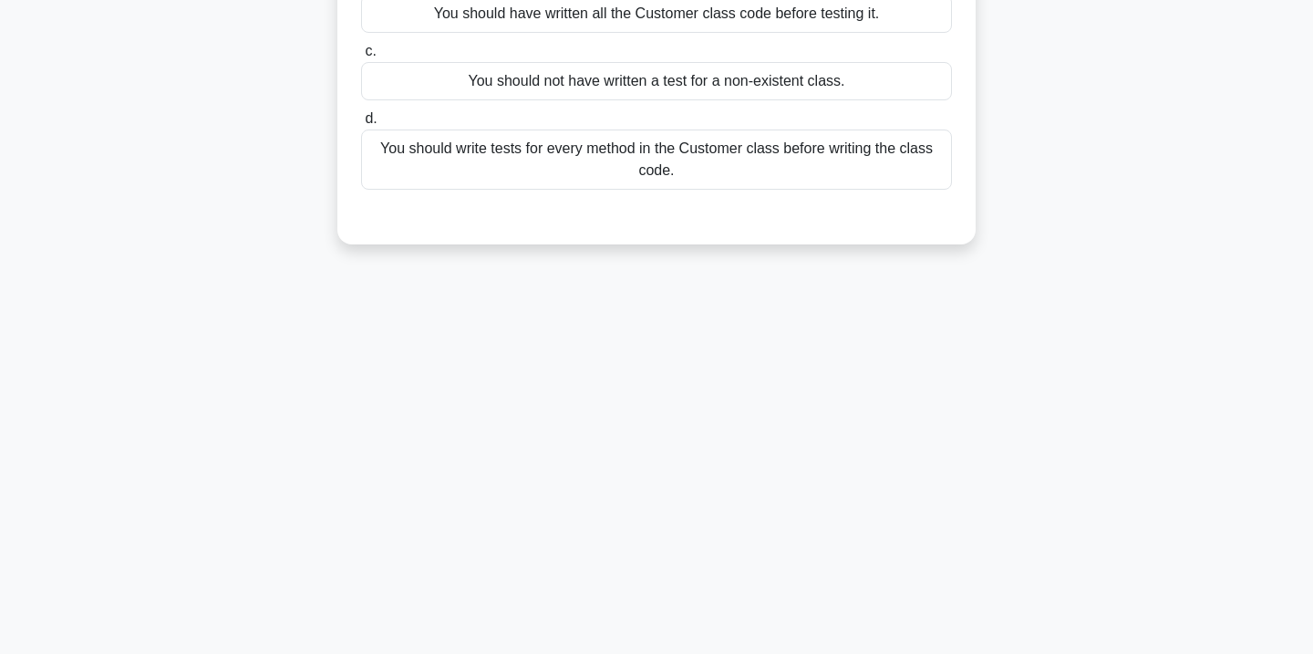
scroll to position [0, 0]
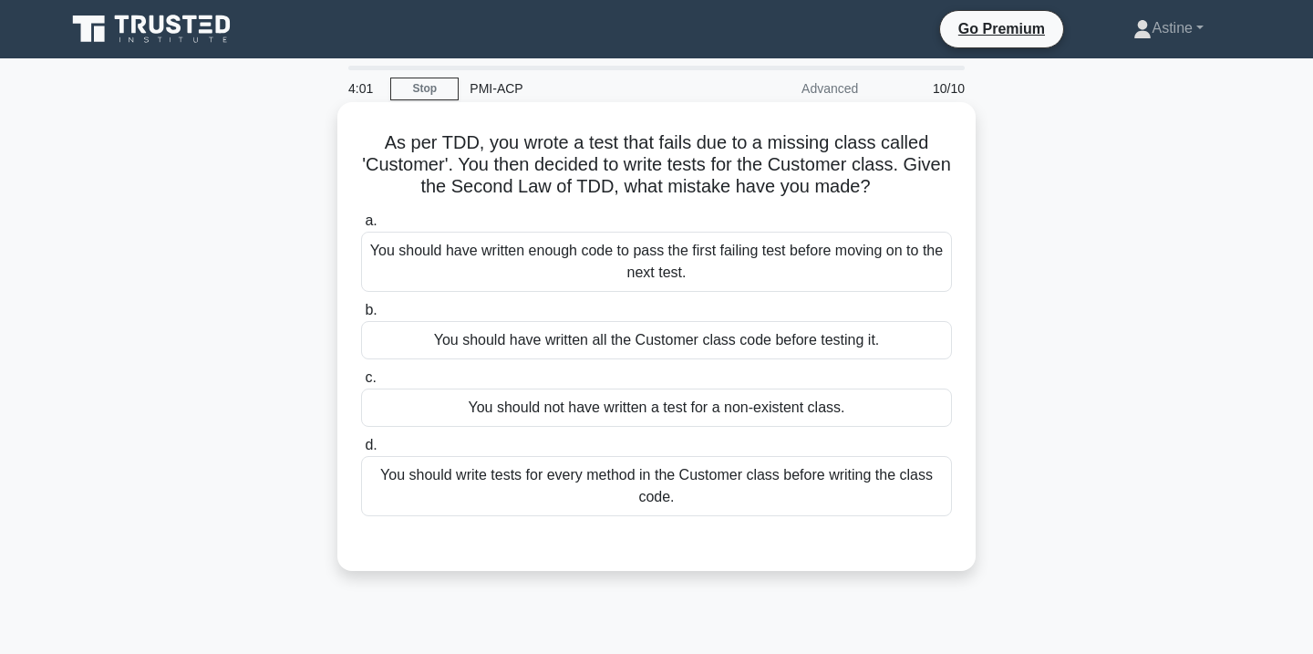
click at [629, 278] on div "You should have written enough code to pass the first failing test before movin…" at bounding box center [656, 262] width 591 height 60
click at [361, 227] on input "a. You should have written enough code to pass the first failing test before mo…" at bounding box center [361, 221] width 0 height 12
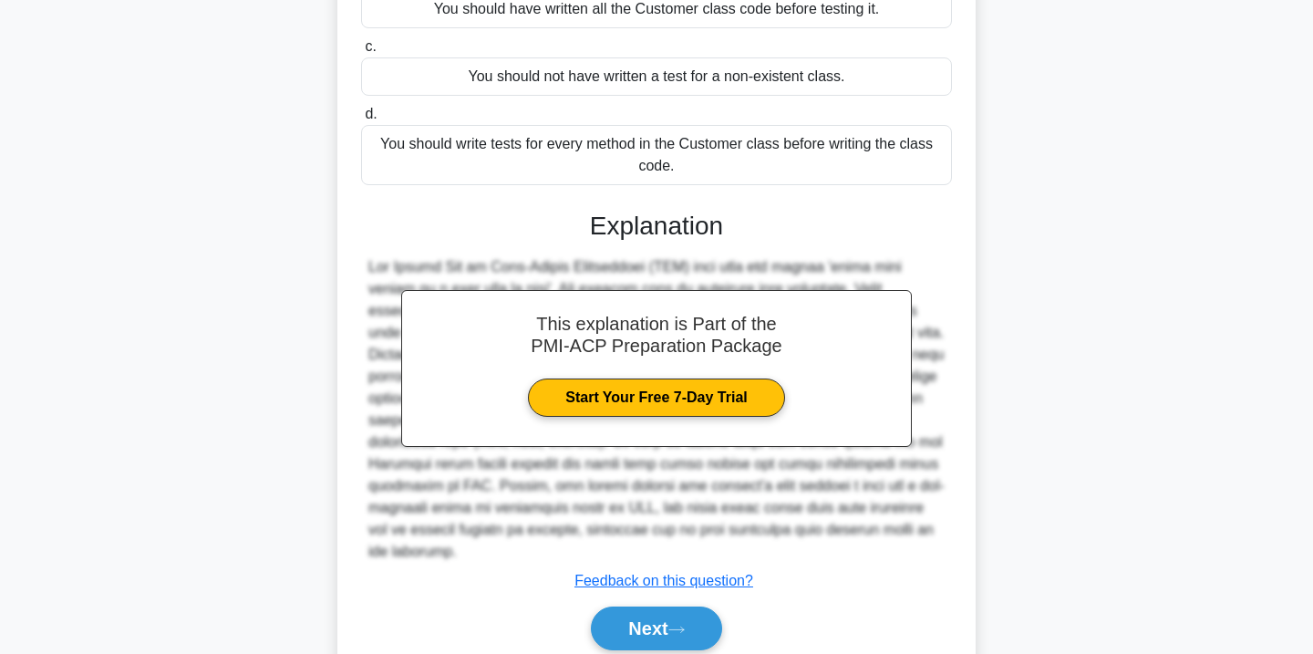
scroll to position [405, 0]
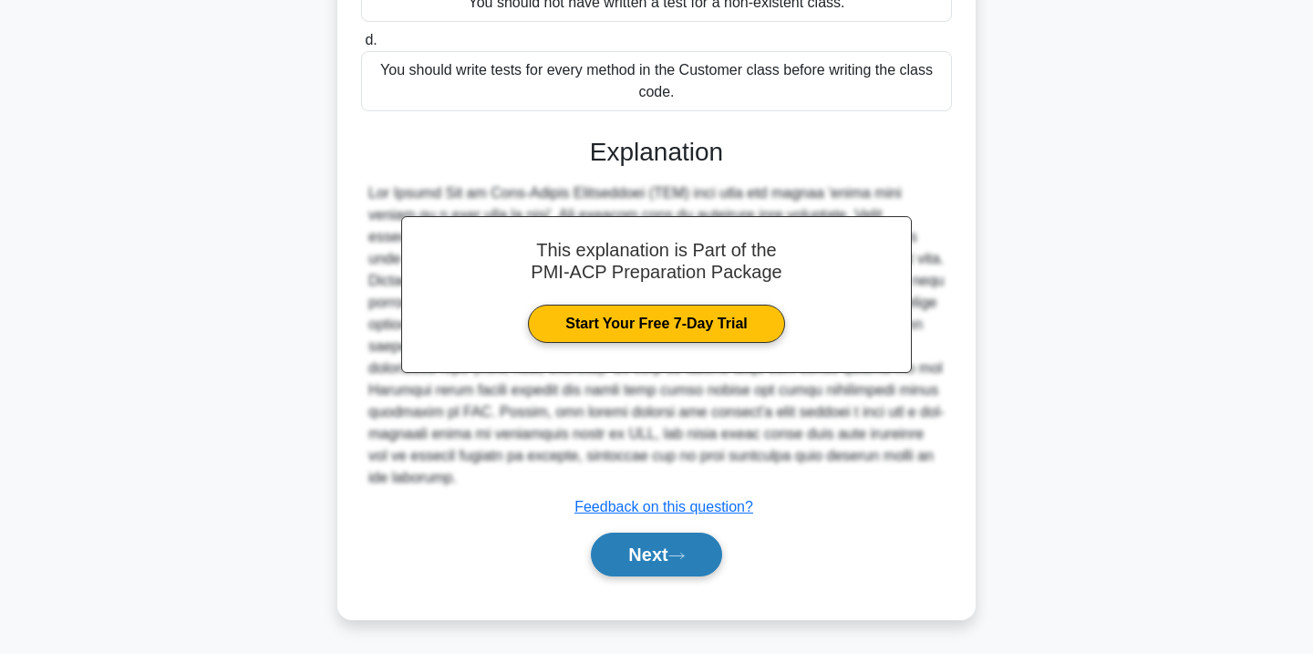
click at [632, 553] on button "Next" at bounding box center [656, 555] width 130 height 44
